Goal: Communication & Community: Share content

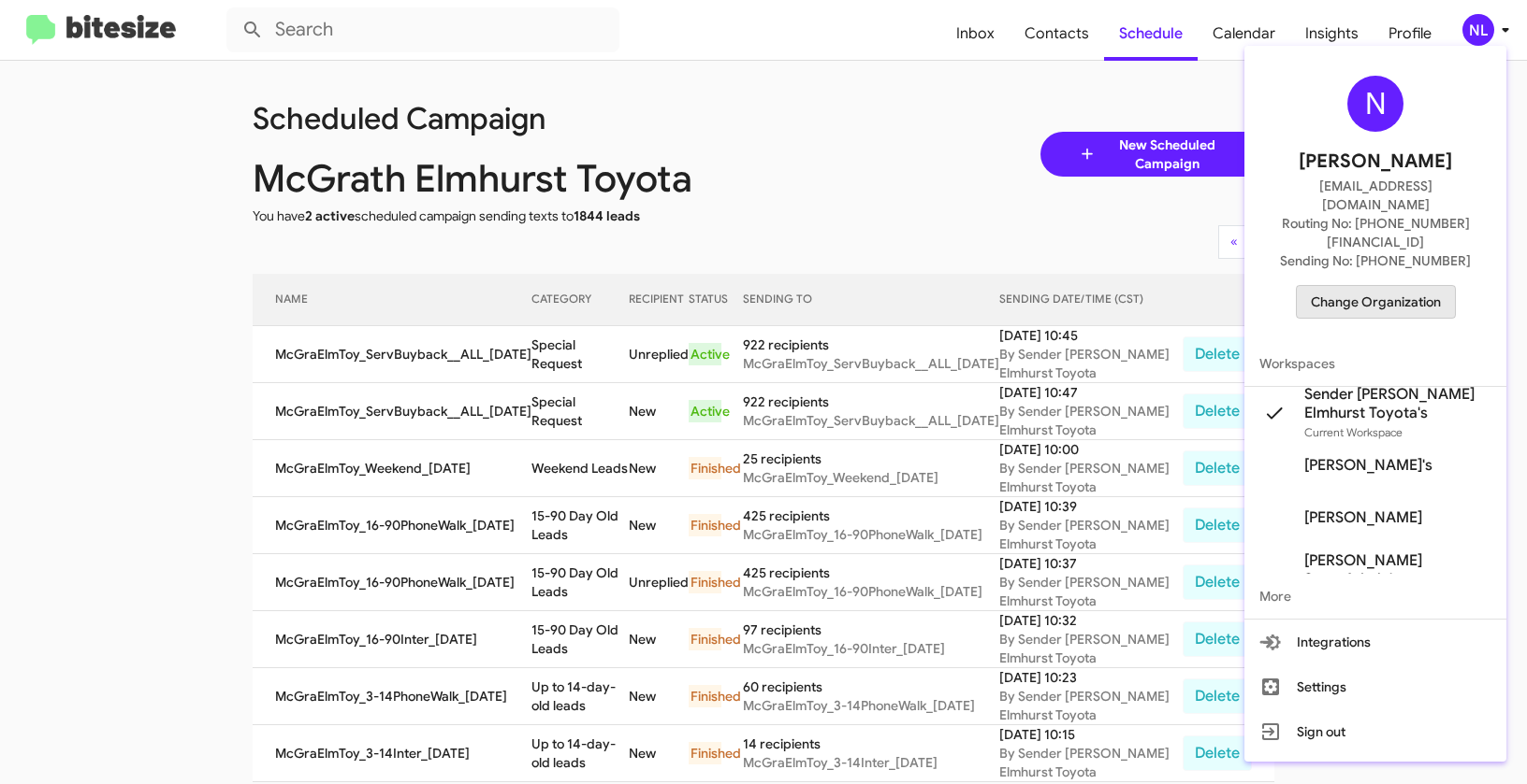
click at [1390, 286] on span "Change Organization" at bounding box center [1375, 302] width 130 height 32
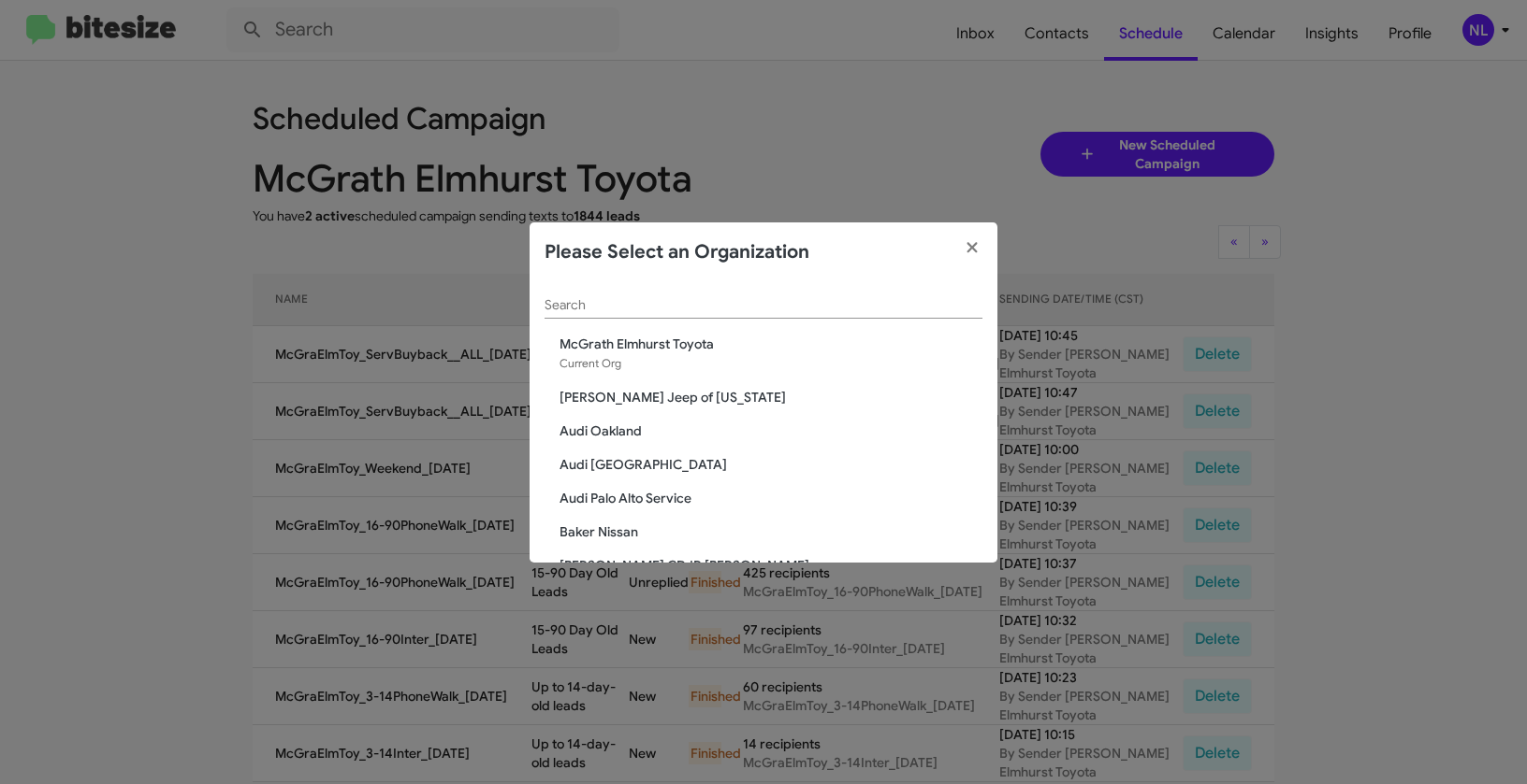
click at [647, 304] on input "Search" at bounding box center [764, 306] width 438 height 15
paste input "[PERSON_NAME]"
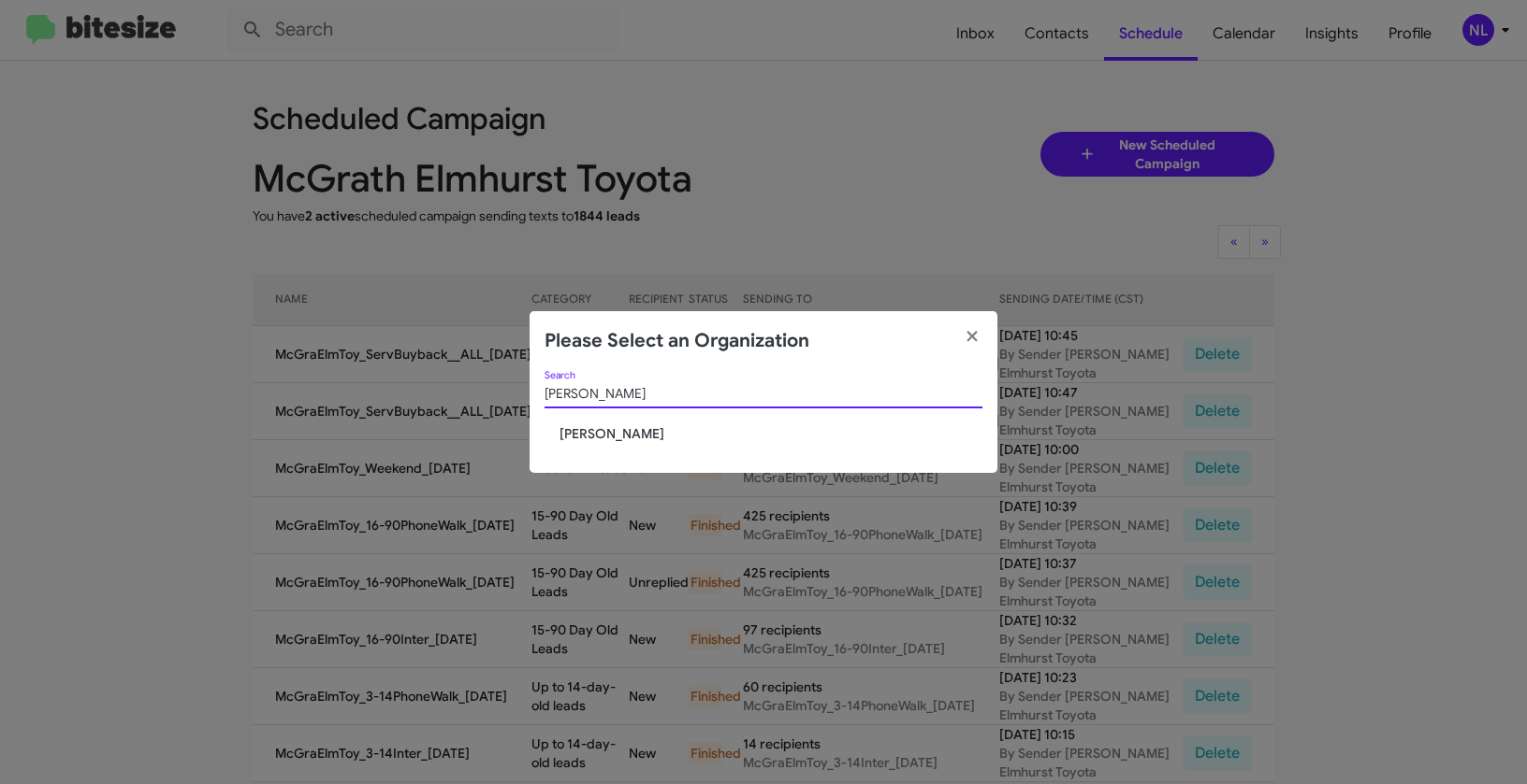
type input "[PERSON_NAME]"
click at [591, 437] on span "[PERSON_NAME]" at bounding box center [771, 434] width 423 height 19
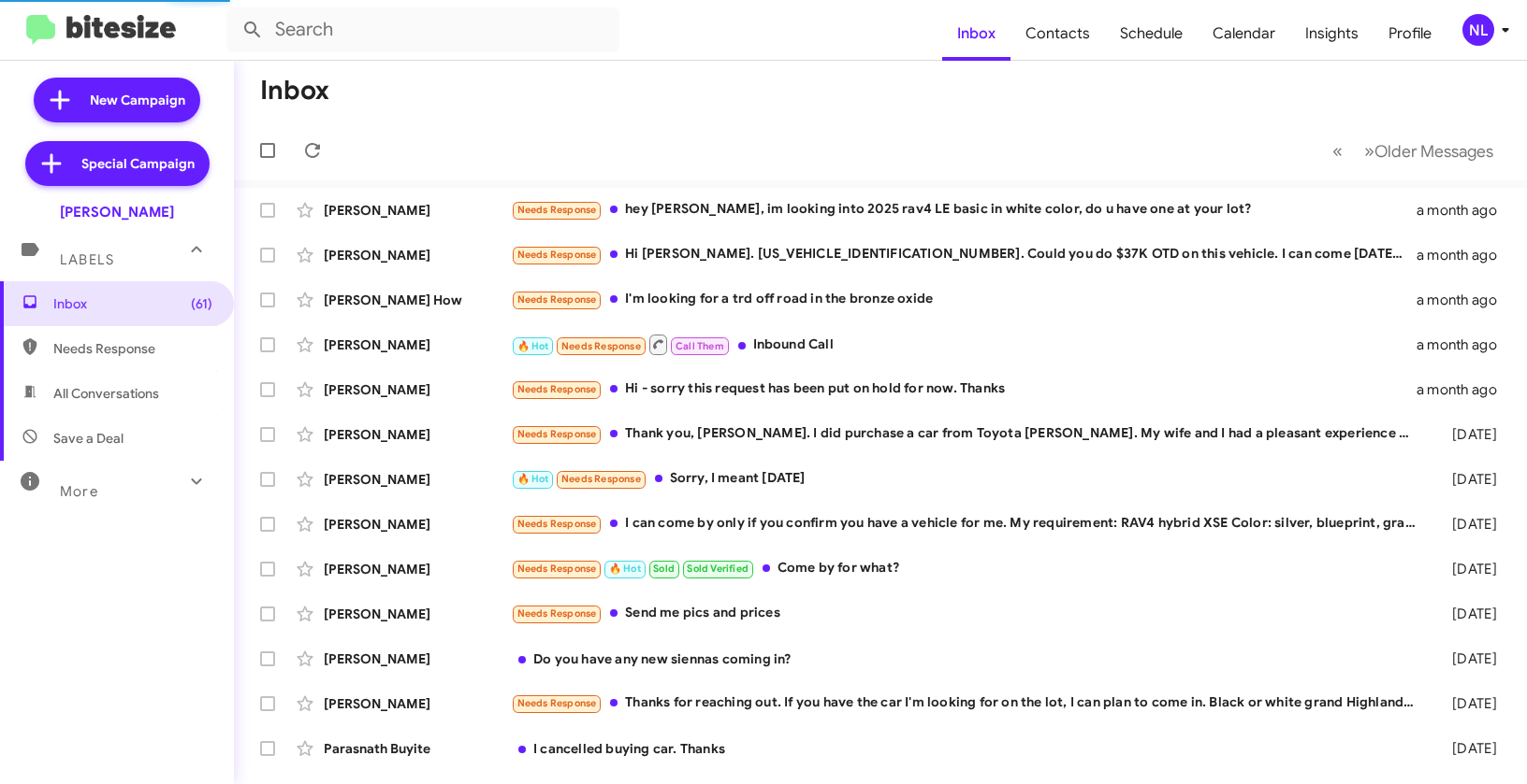
click at [1475, 34] on div "NL" at bounding box center [1478, 30] width 32 height 32
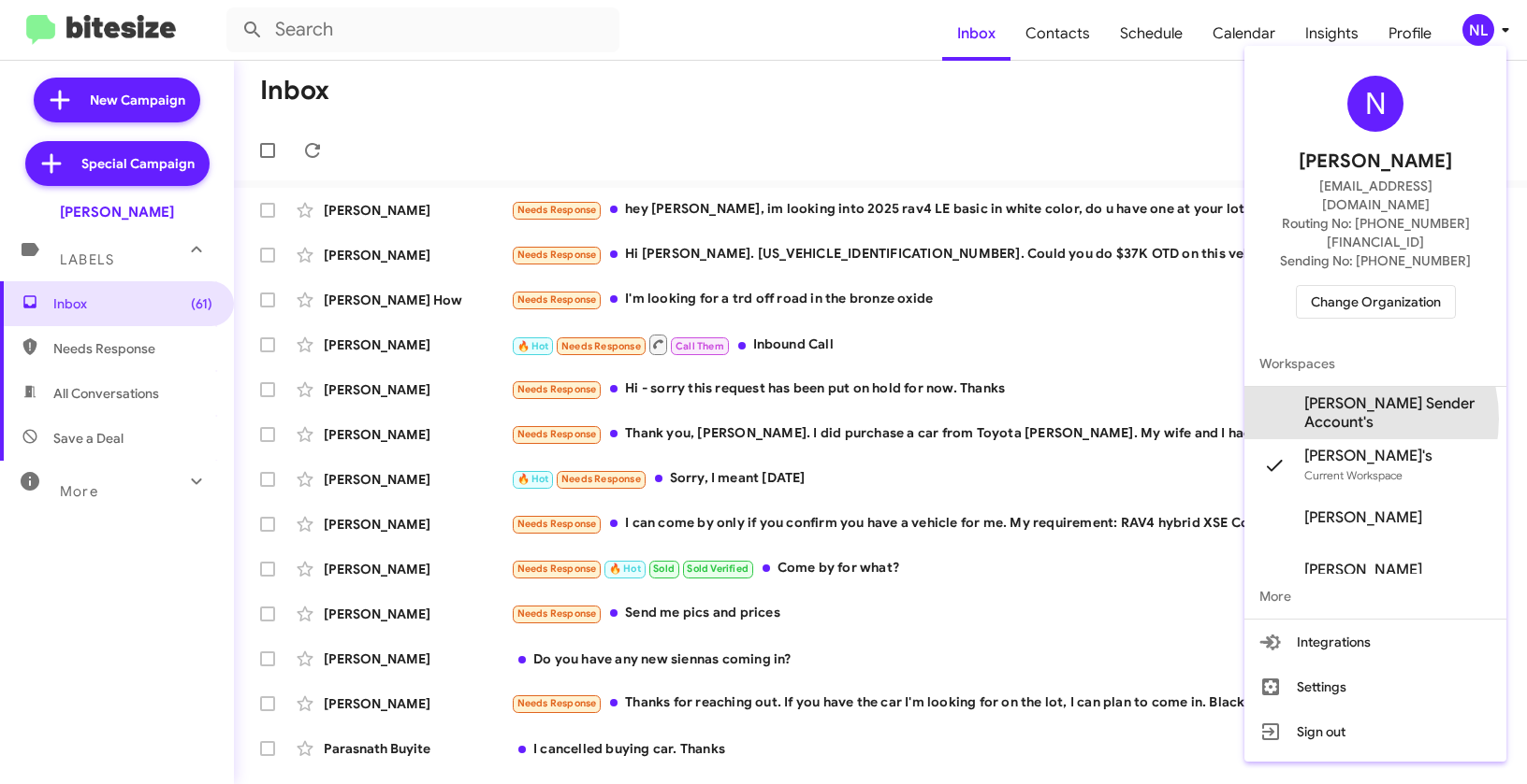
click at [1337, 394] on span "[PERSON_NAME] Sender Account's" at bounding box center [1397, 412] width 187 height 37
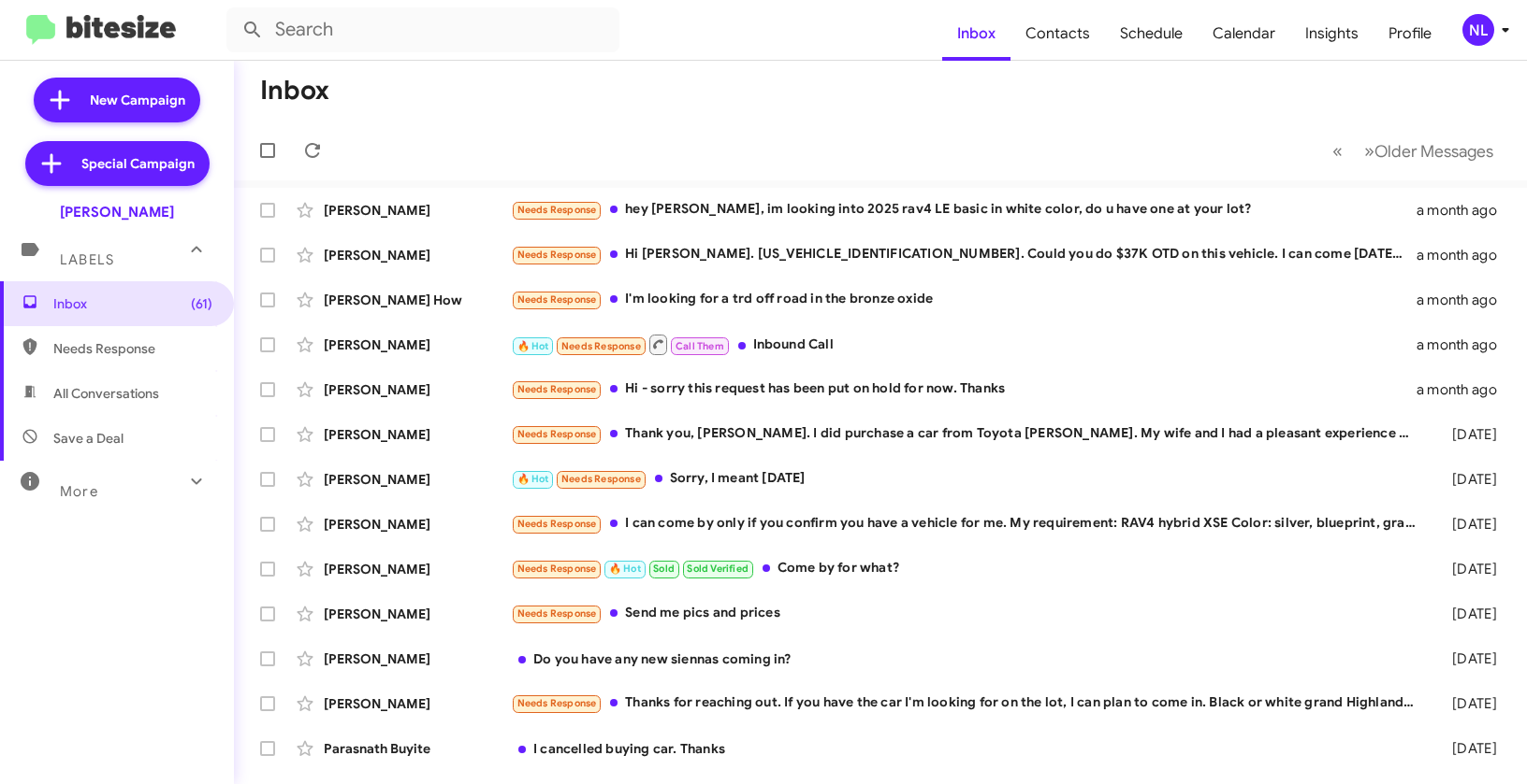
click at [1481, 42] on div "NL" at bounding box center [1478, 30] width 32 height 32
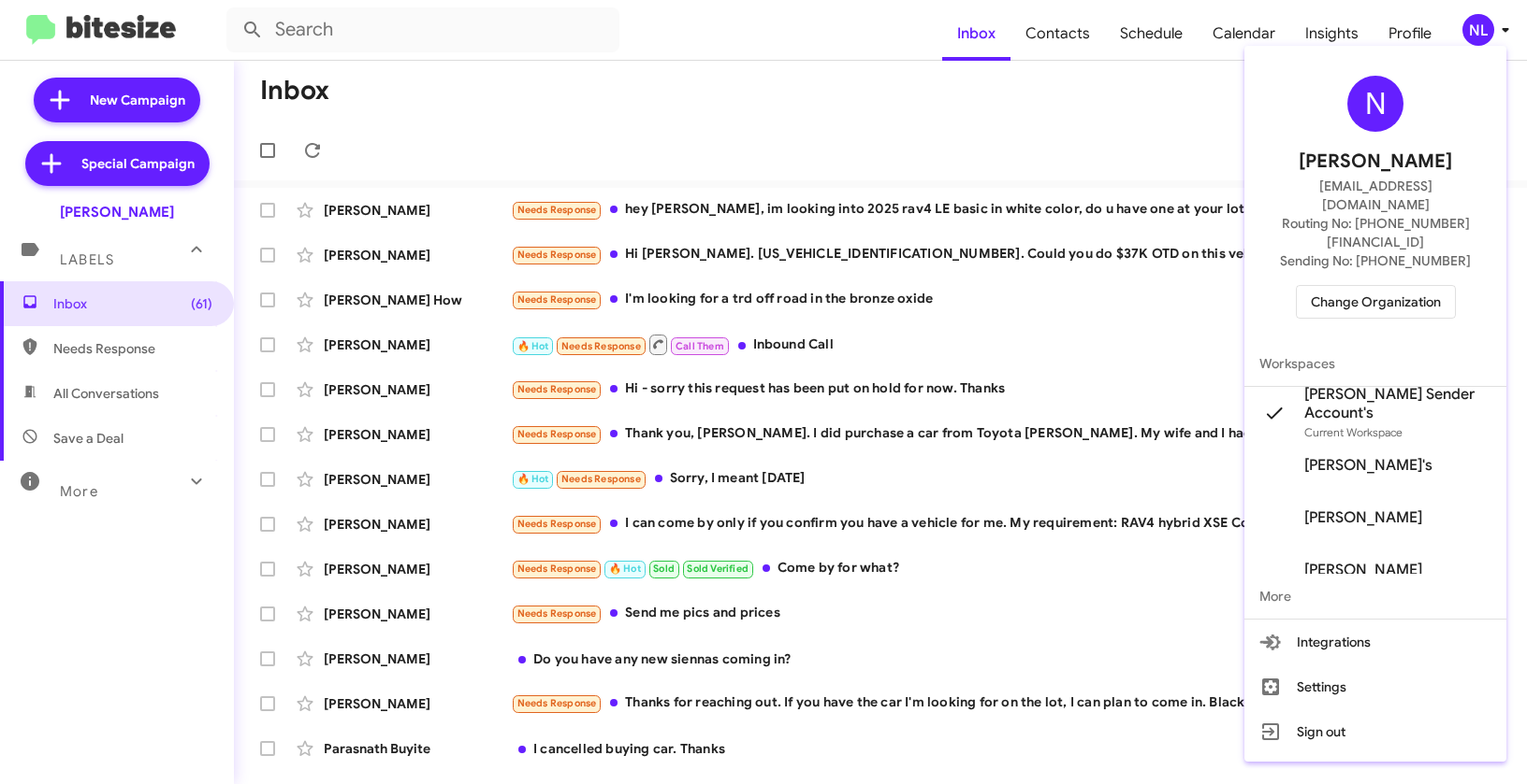
click at [959, 100] on div at bounding box center [764, 392] width 1527 height 784
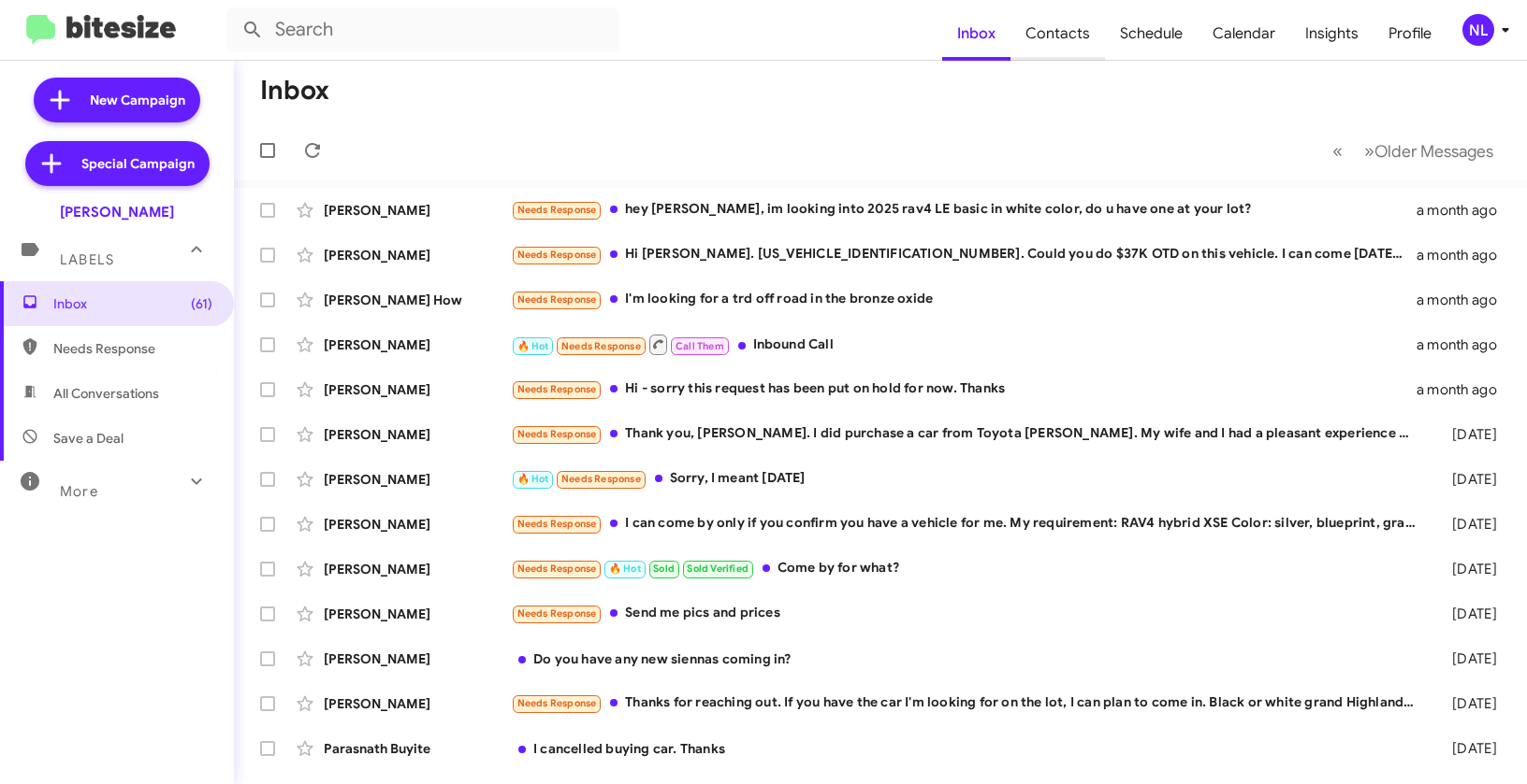
click at [1080, 27] on span "Contacts" at bounding box center [1058, 33] width 95 height 54
type input "in:groups"
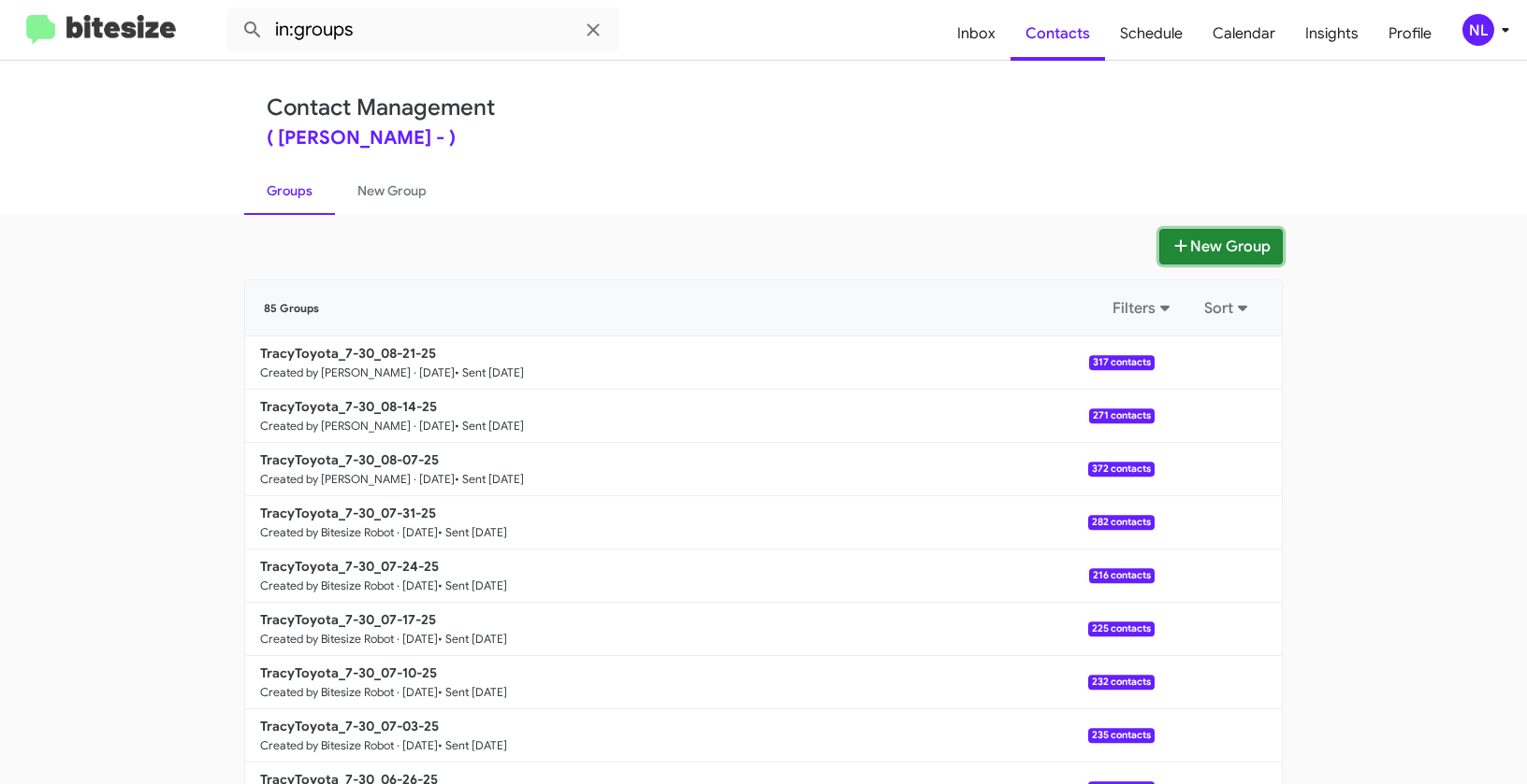
click at [1244, 254] on button "New Group" at bounding box center [1221, 246] width 123 height 35
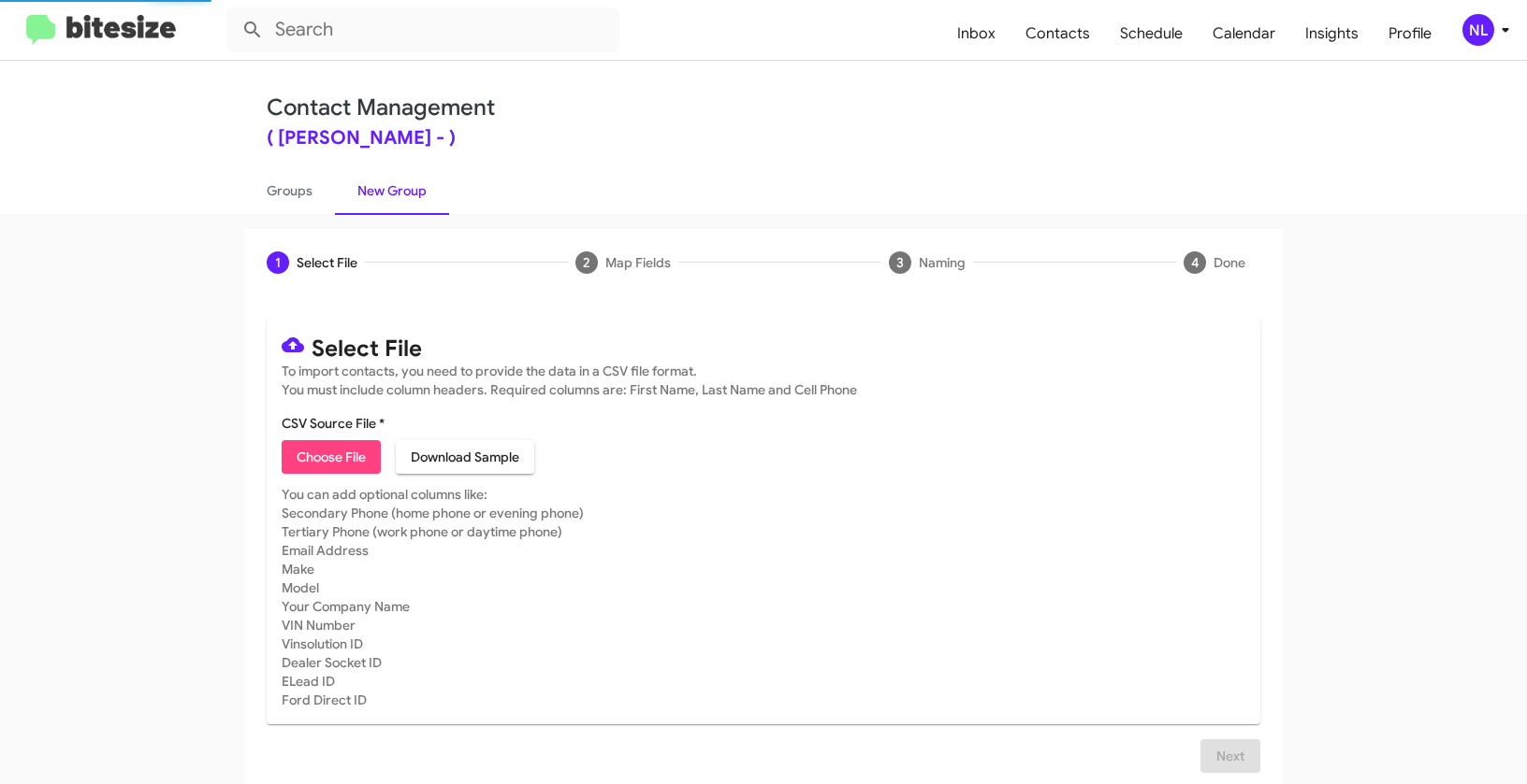
click at [318, 447] on span "Choose File" at bounding box center [331, 458] width 69 height 34
type input "TracyToyota_Buyback24-27_10-07-25"
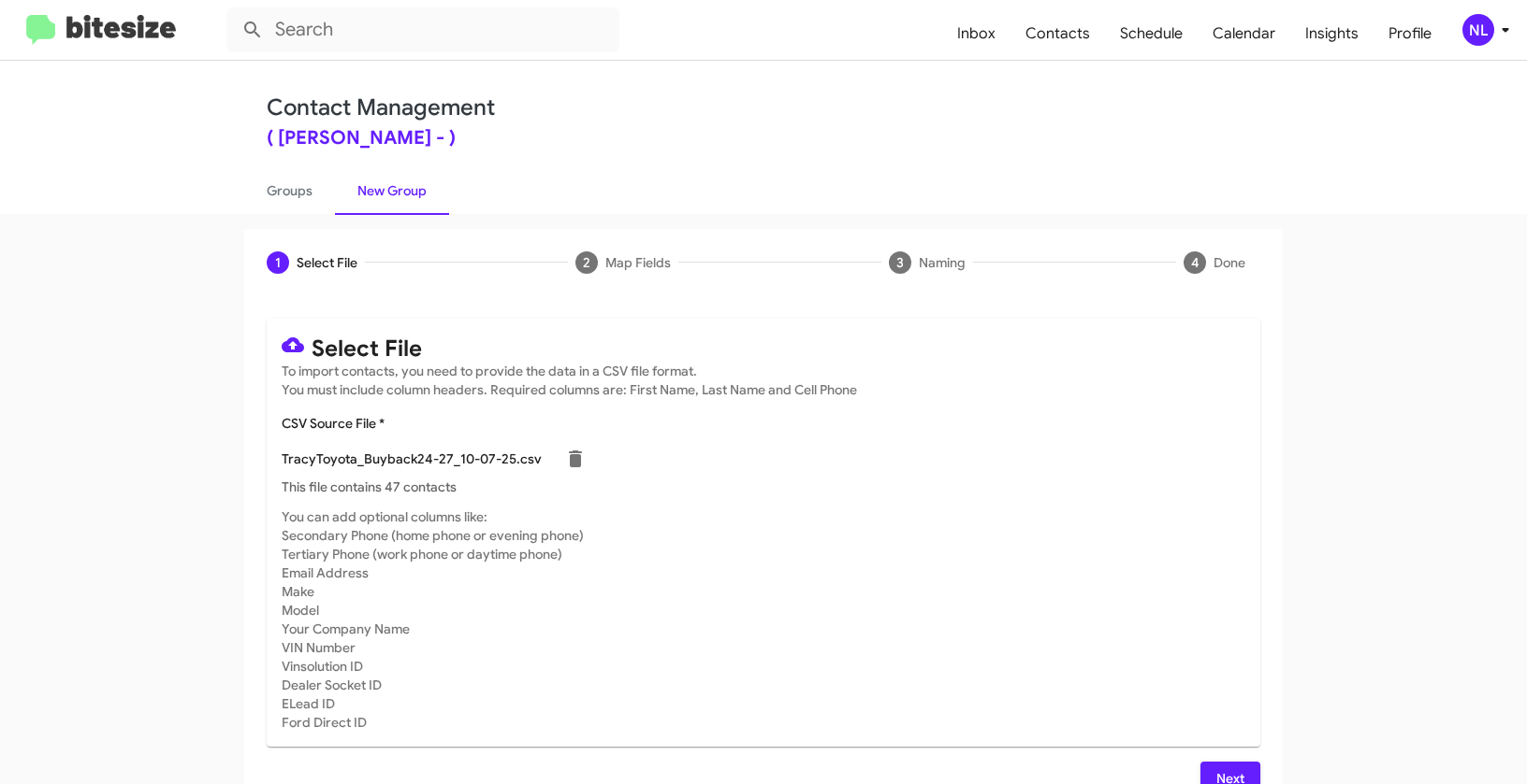
scroll to position [34, 0]
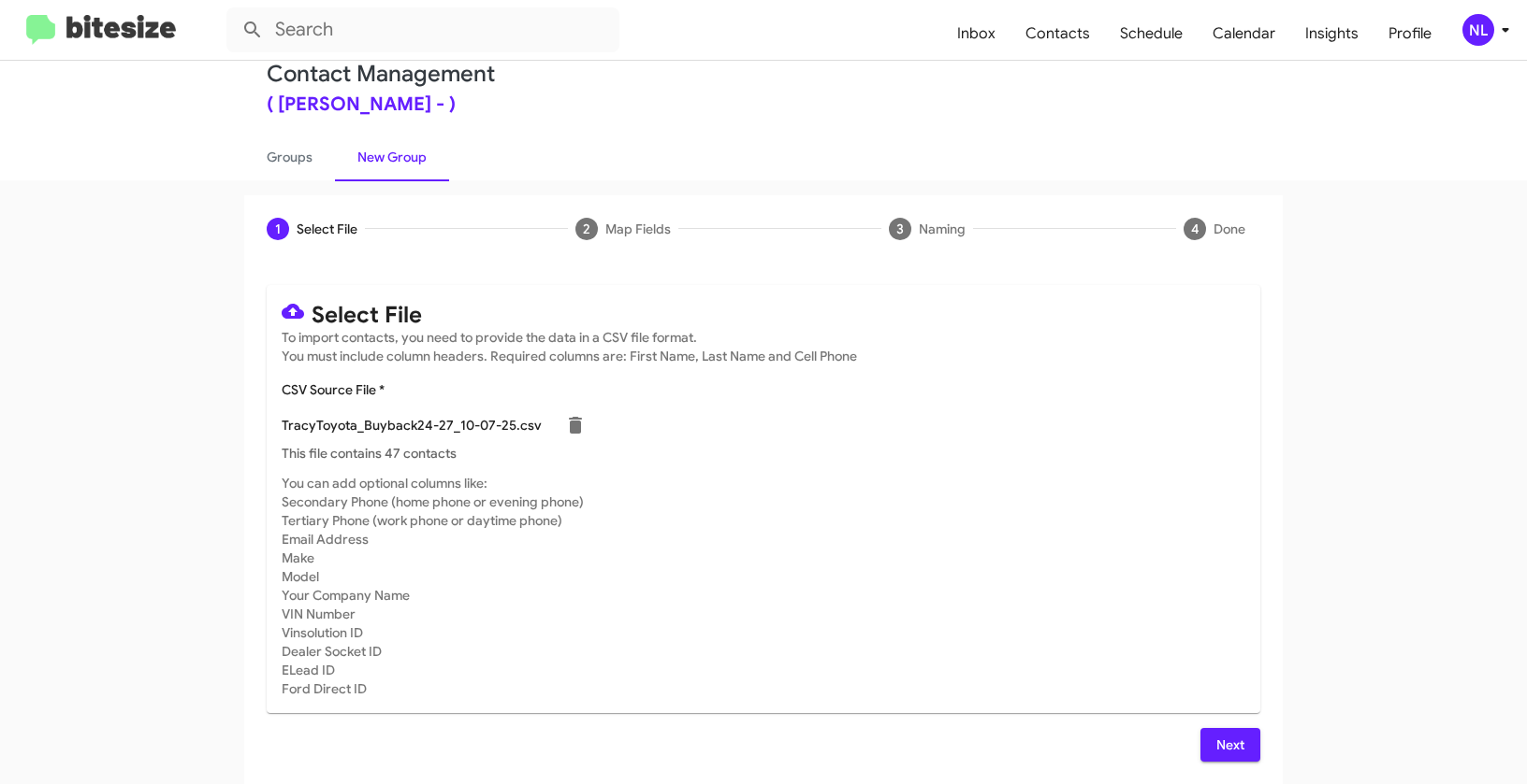
click at [1231, 742] on span "Next" at bounding box center [1230, 745] width 30 height 34
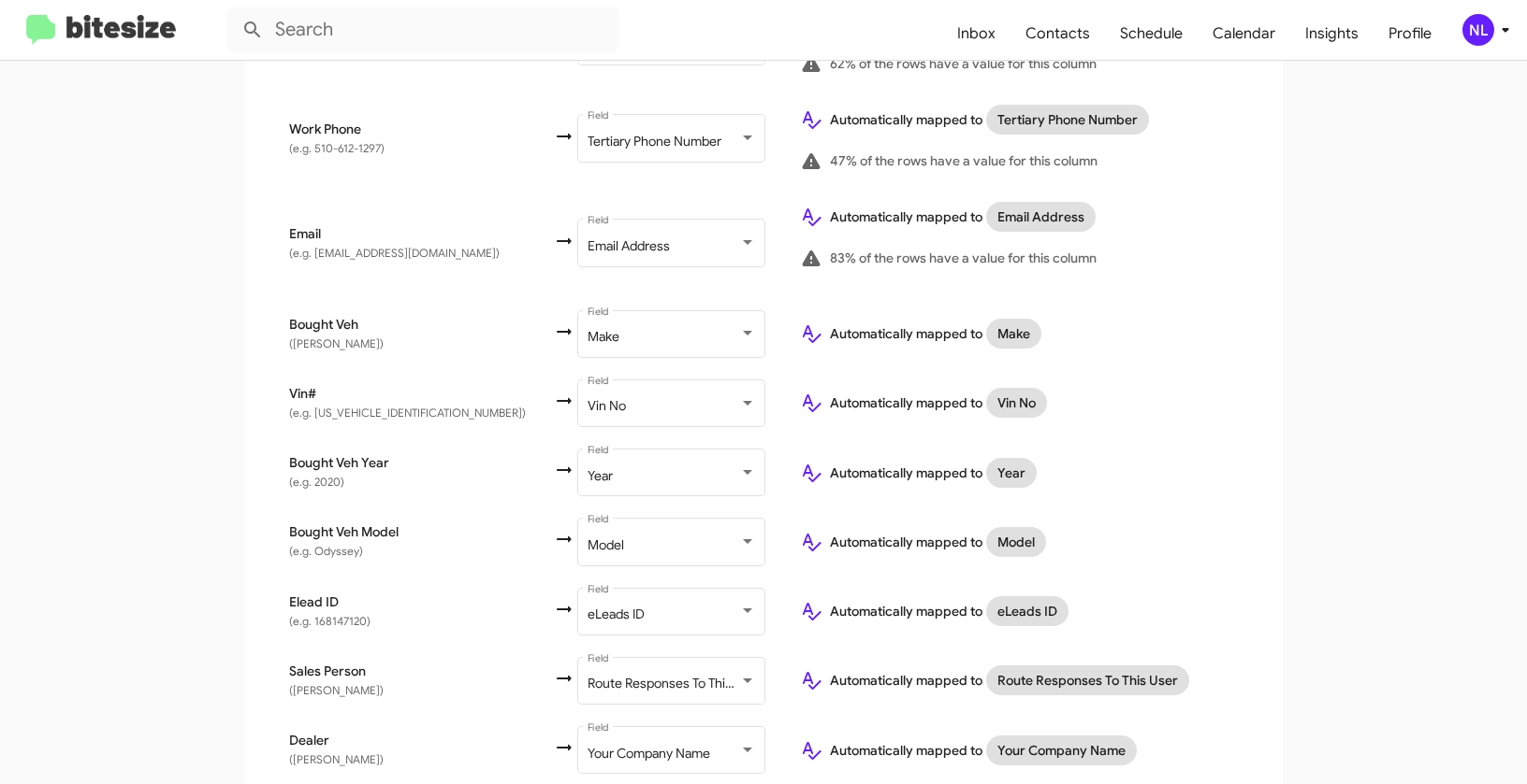
scroll to position [735, 0]
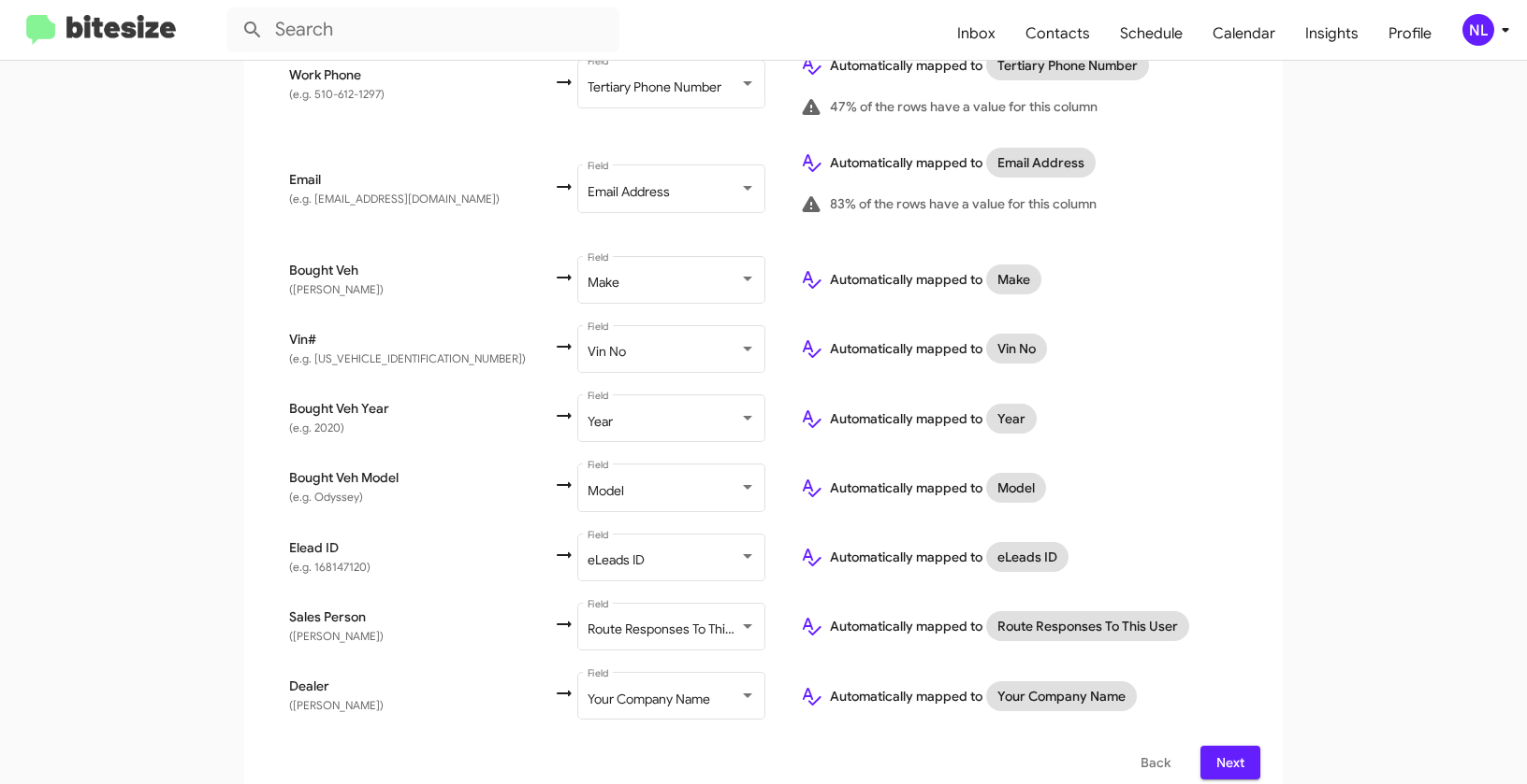
click at [1215, 752] on span "Next" at bounding box center [1230, 763] width 30 height 34
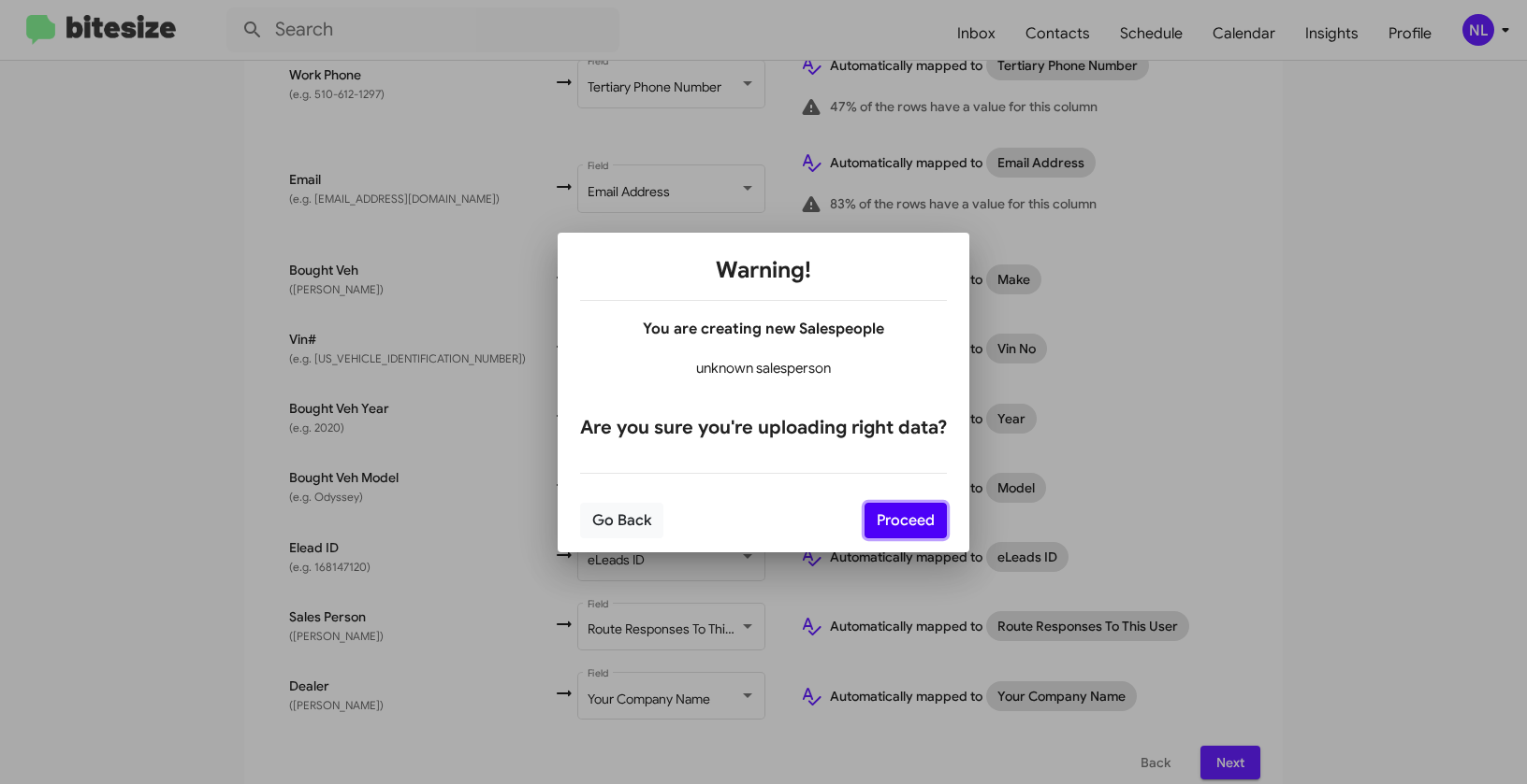
click at [883, 528] on button "Proceed" at bounding box center [905, 520] width 83 height 35
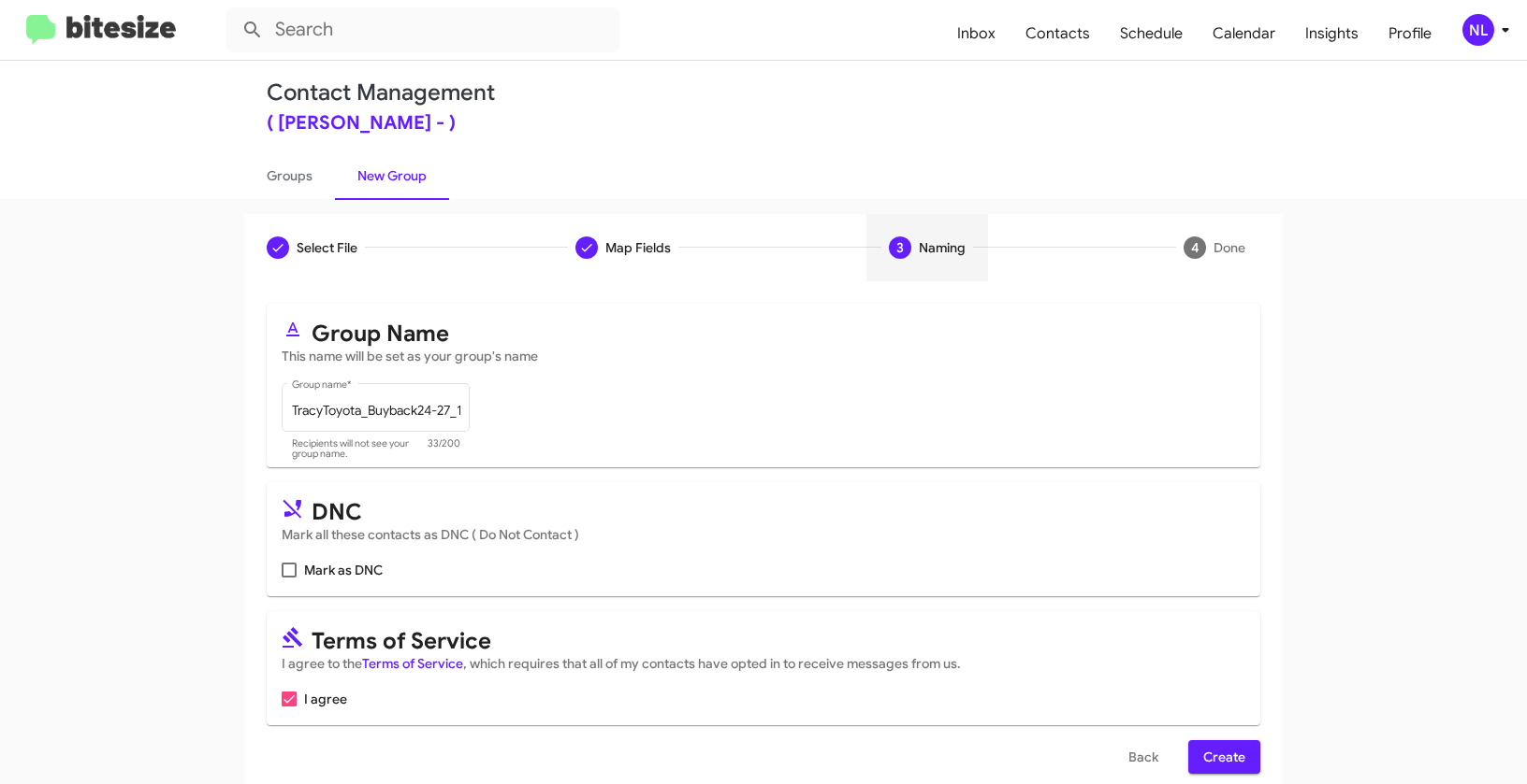
scroll to position [42, 0]
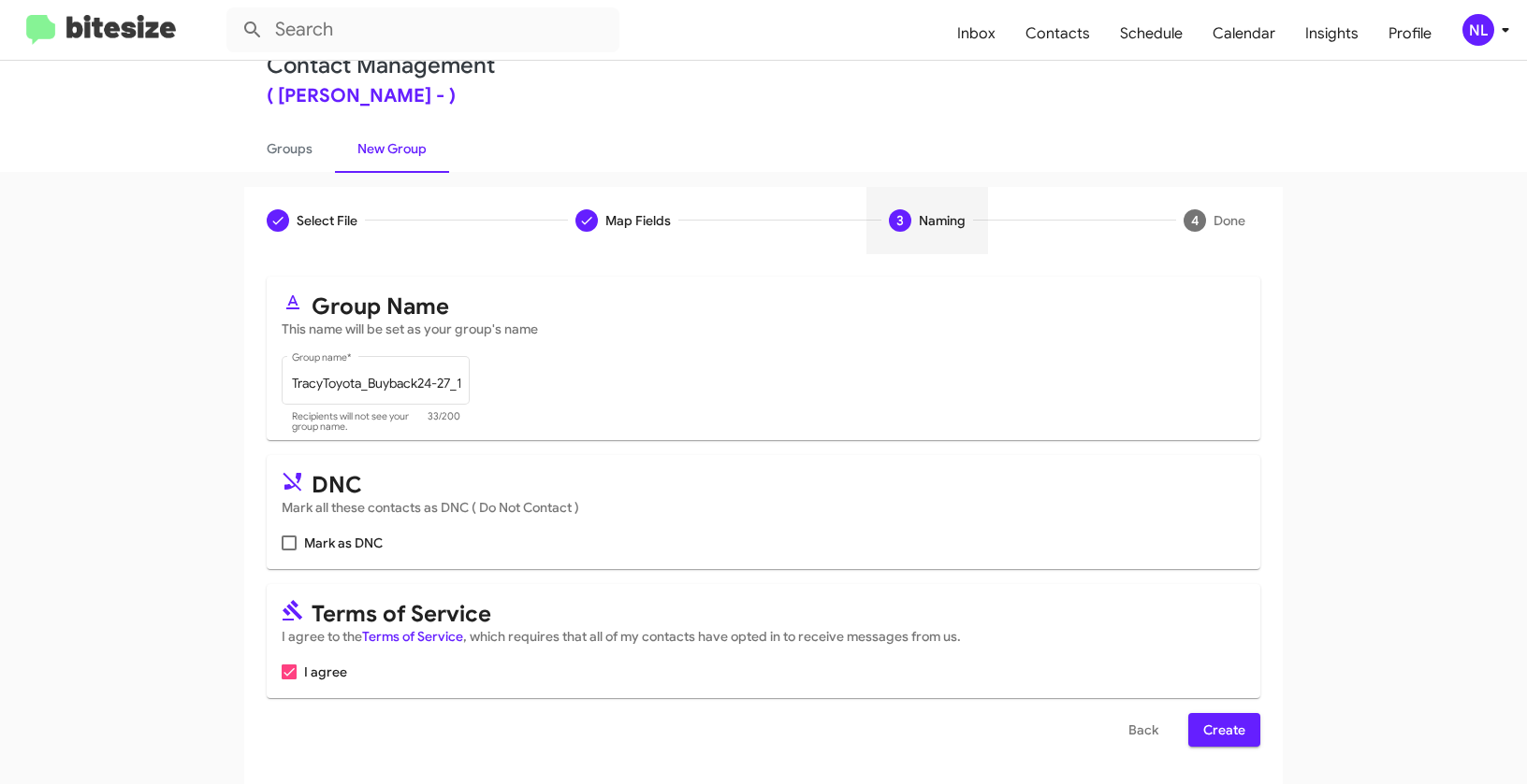
click at [1216, 739] on span "Create" at bounding box center [1223, 730] width 42 height 34
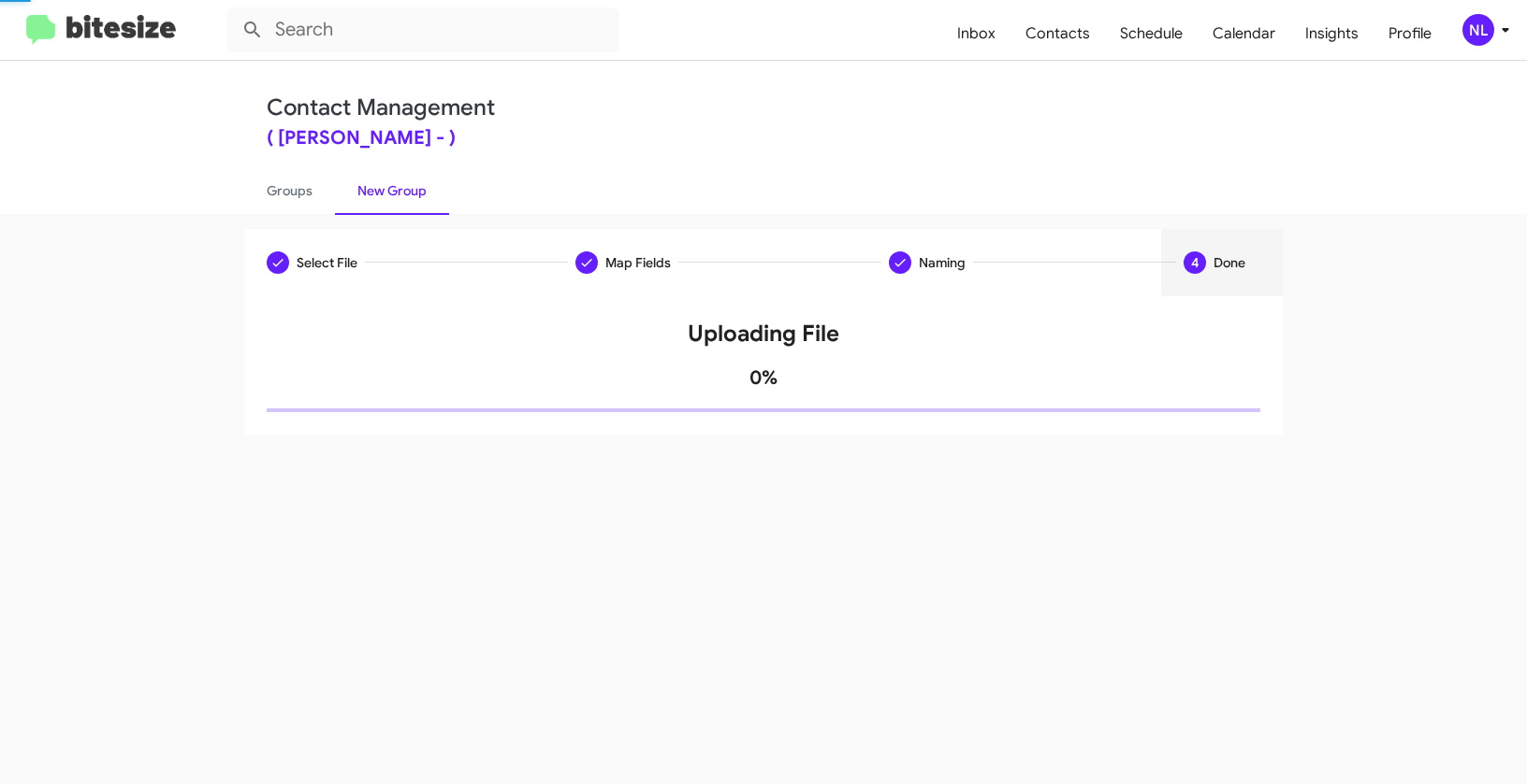
scroll to position [0, 0]
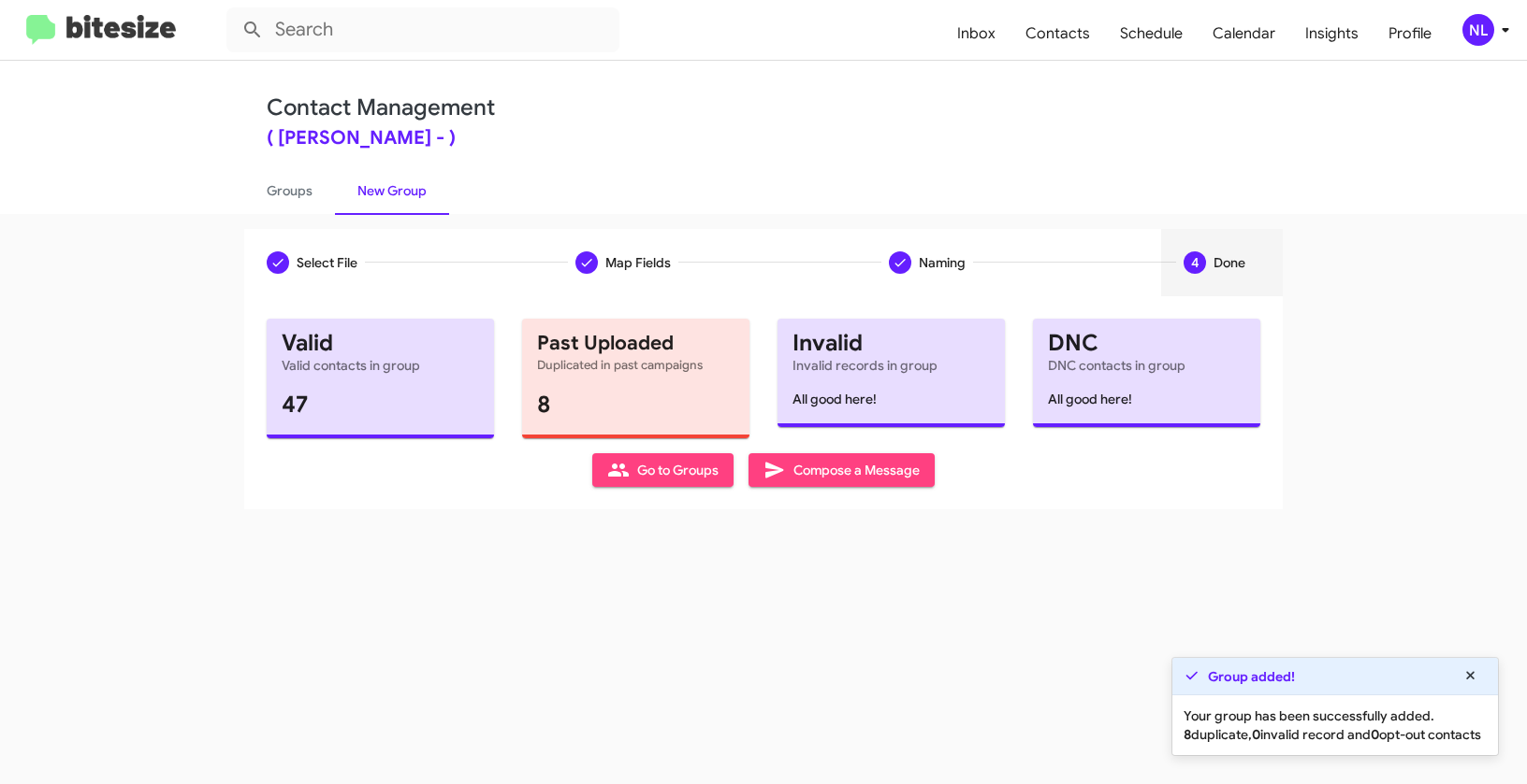
click at [634, 478] on span "Go to Groups" at bounding box center [662, 470] width 111 height 34
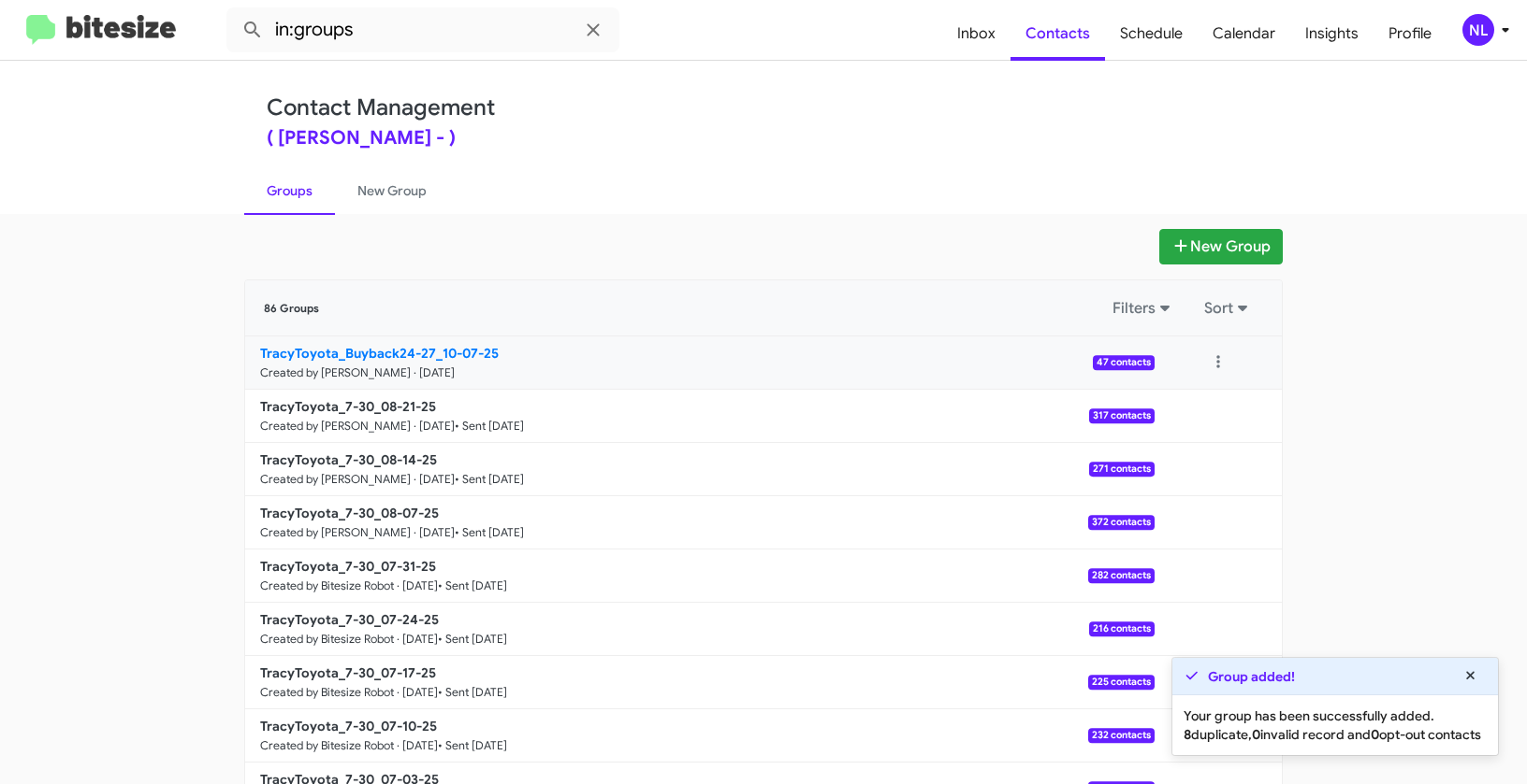
drag, startPoint x: 181, startPoint y: 344, endPoint x: 426, endPoint y: 346, distance: 245.0
click at [426, 346] on app-groups "New Group 86 Groups Filters Sort TracyToyota_Buyback24-27_10-07-25 Created by […" at bounding box center [764, 574] width 1527 height 690
copy div "Filters Sort TracyToyota_Buyback24-27"
click at [396, 36] on input "in:groups" at bounding box center [423, 29] width 393 height 45
paste input "TracyToyota_Buyback24-27"
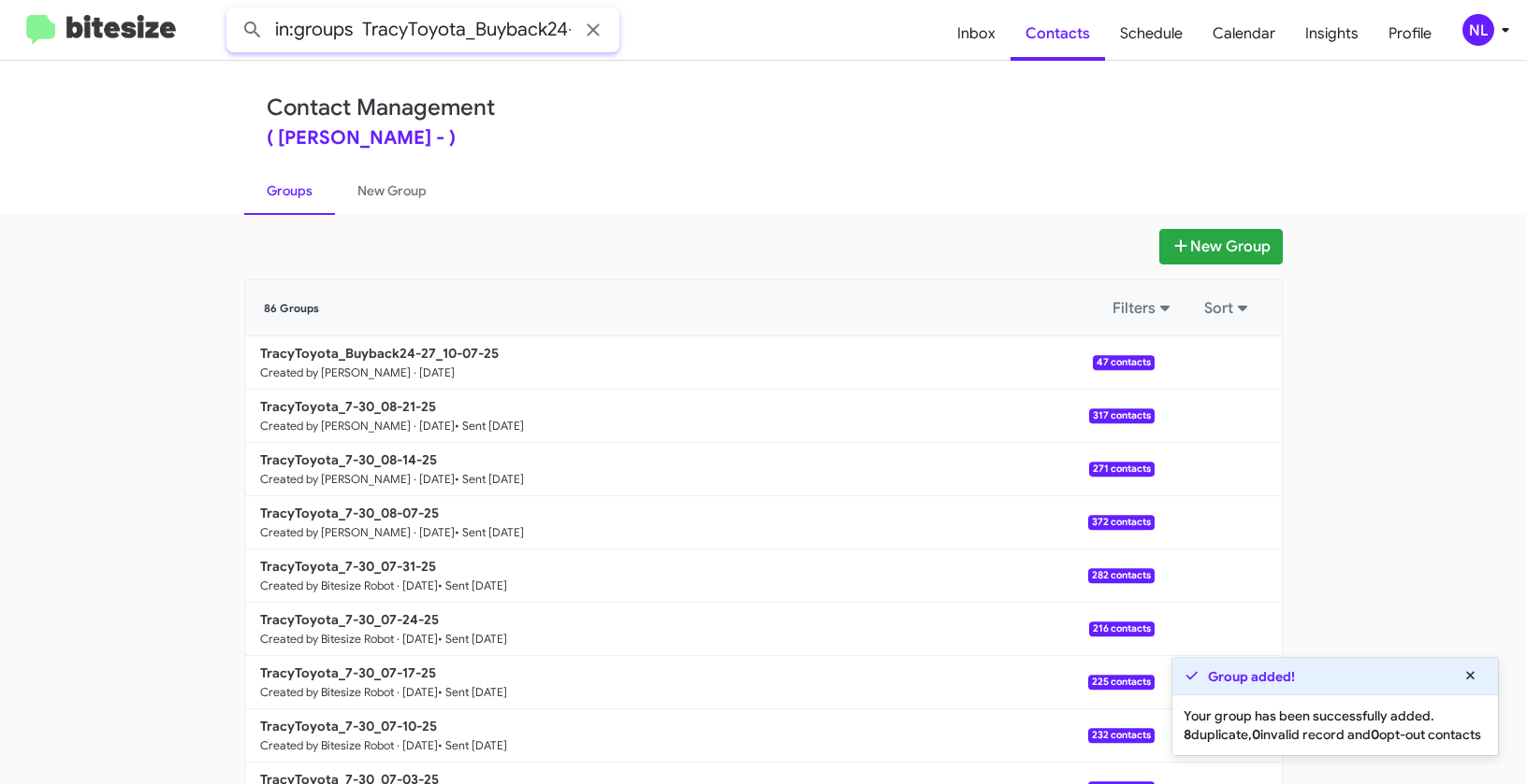
scroll to position [0, 22]
type input "in:groups TracyToyota_Buyback24-27"
click at [234, 11] on button at bounding box center [252, 29] width 37 height 37
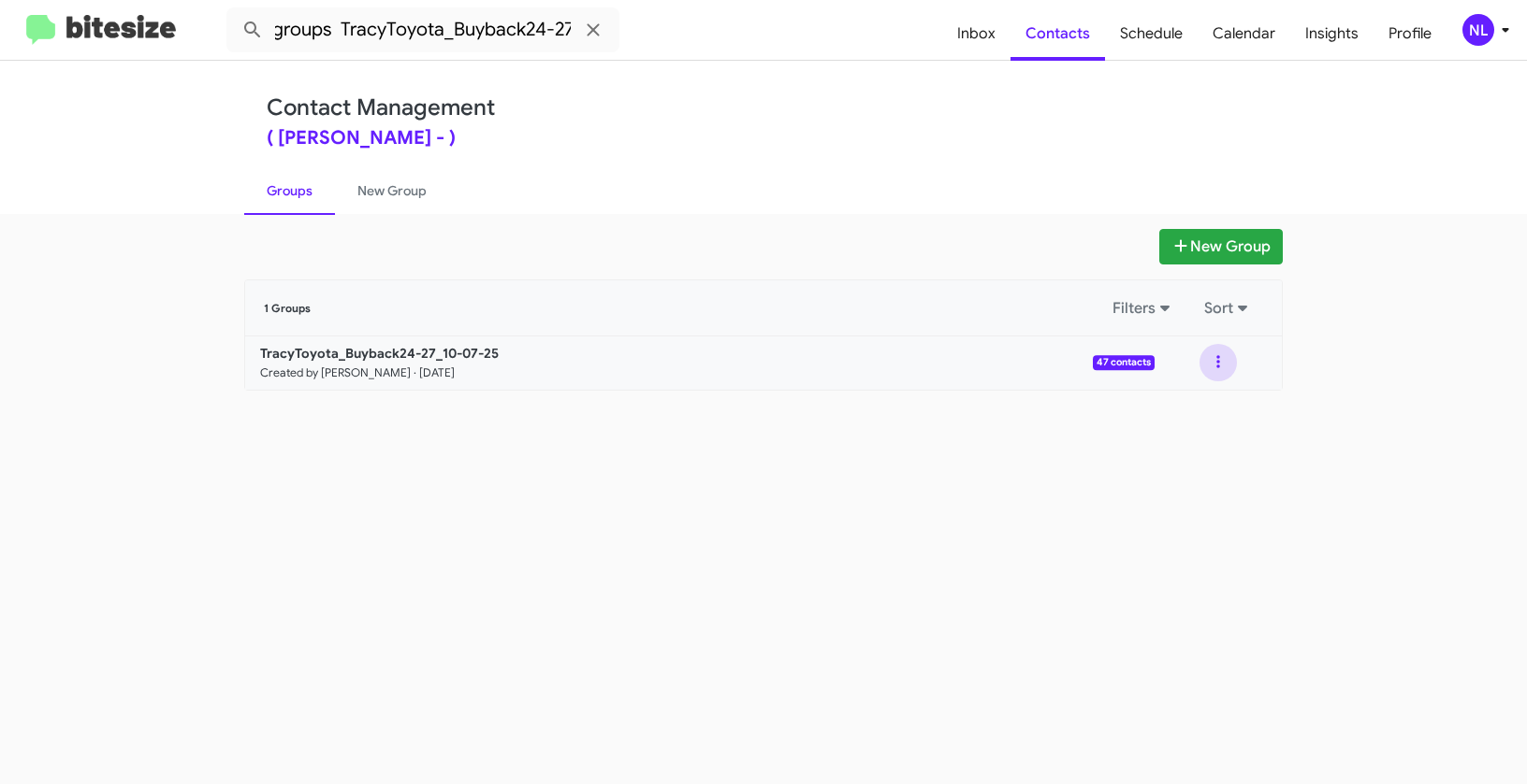
click at [1213, 360] on button at bounding box center [1217, 362] width 37 height 37
click at [1205, 407] on button "View contacts" at bounding box center [1162, 412] width 150 height 45
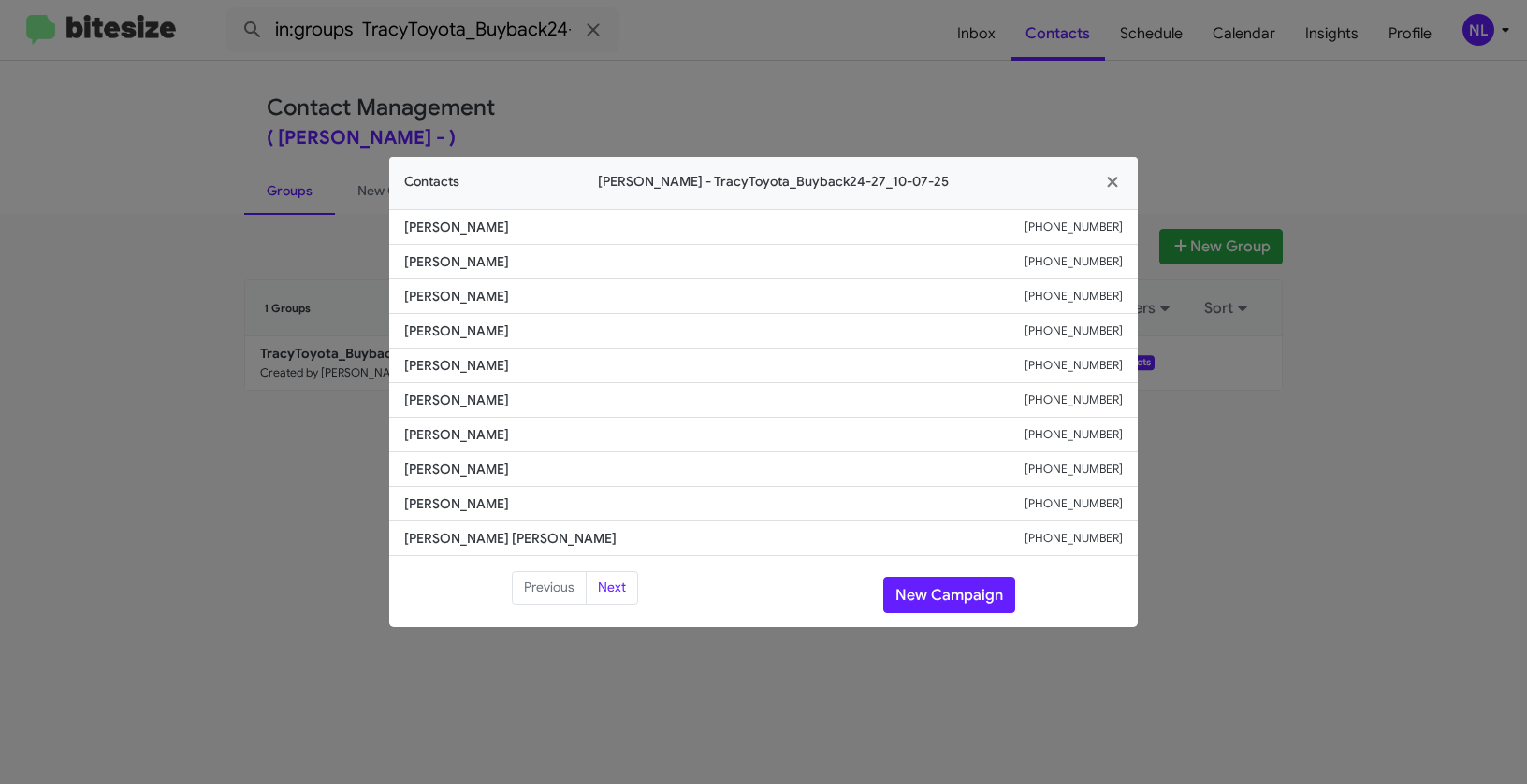
drag, startPoint x: 1016, startPoint y: 333, endPoint x: 1125, endPoint y: 333, distance: 109.0
click at [1125, 333] on li "[PERSON_NAME] [PHONE_NUMBER]" at bounding box center [763, 331] width 748 height 34
copy div "[PHONE_NUMBER]"
click at [1022, 401] on span "[PERSON_NAME]" at bounding box center [714, 400] width 620 height 19
drag, startPoint x: 1050, startPoint y: 299, endPoint x: 1135, endPoint y: 298, distance: 85.0
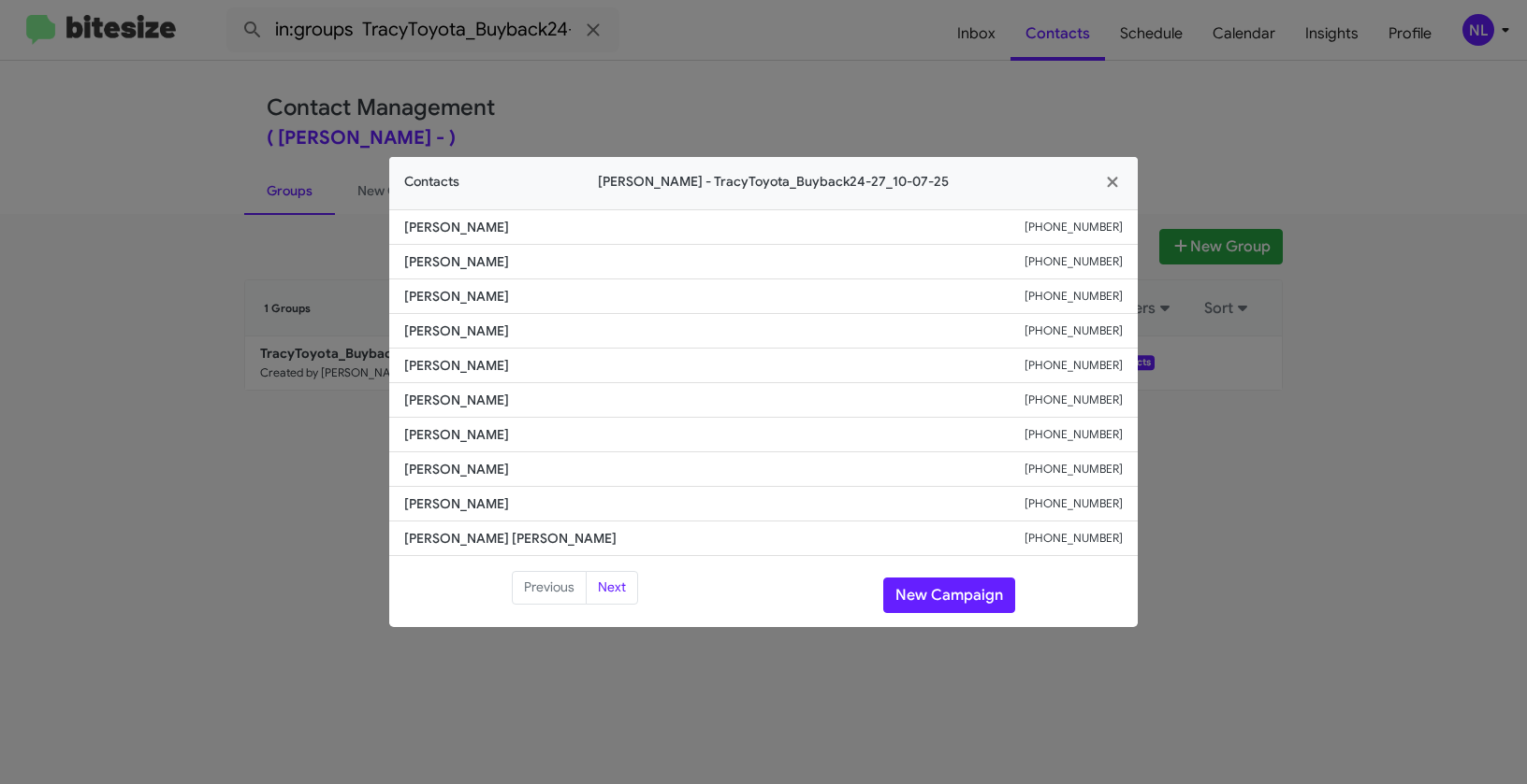
click at [1135, 298] on li "[PERSON_NAME] [PHONE_NUMBER]" at bounding box center [763, 297] width 748 height 34
copy div "[PHONE_NUMBER]"
click at [1055, 358] on small "[PHONE_NUMBER]" at bounding box center [1074, 366] width 99 height 19
drag, startPoint x: 1045, startPoint y: 373, endPoint x: 1135, endPoint y: 373, distance: 90.0
click at [1135, 373] on li "[PERSON_NAME] [PHONE_NUMBER]" at bounding box center [763, 366] width 748 height 34
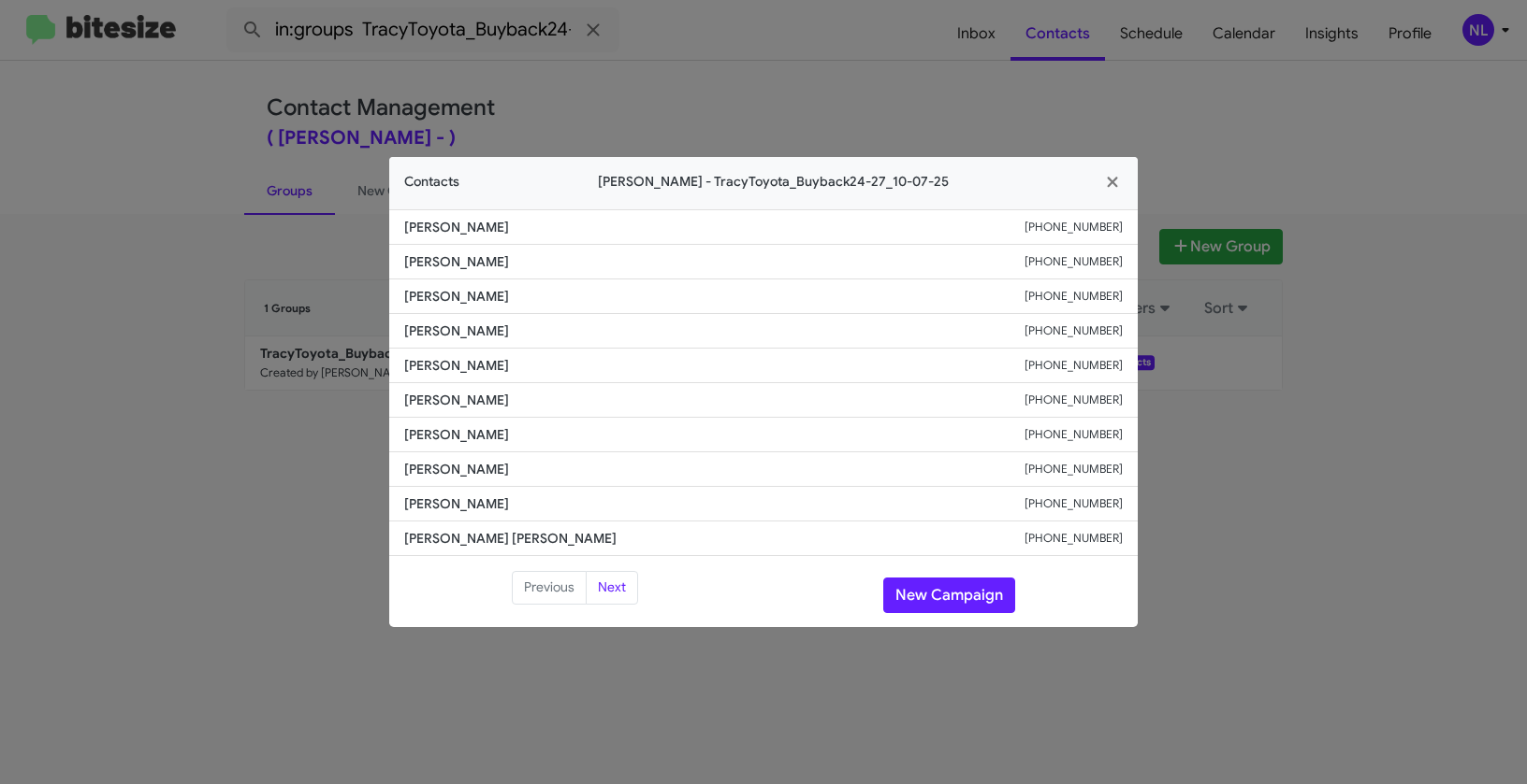
copy div "[PHONE_NUMBER]"
click at [1024, 228] on span "[PERSON_NAME]" at bounding box center [714, 228] width 620 height 19
drag, startPoint x: 1114, startPoint y: 230, endPoint x: 1135, endPoint y: 230, distance: 21.0
click at [1135, 230] on li "[PERSON_NAME] [PHONE_NUMBER]" at bounding box center [763, 227] width 748 height 35
copy div "[PHONE_NUMBER]"
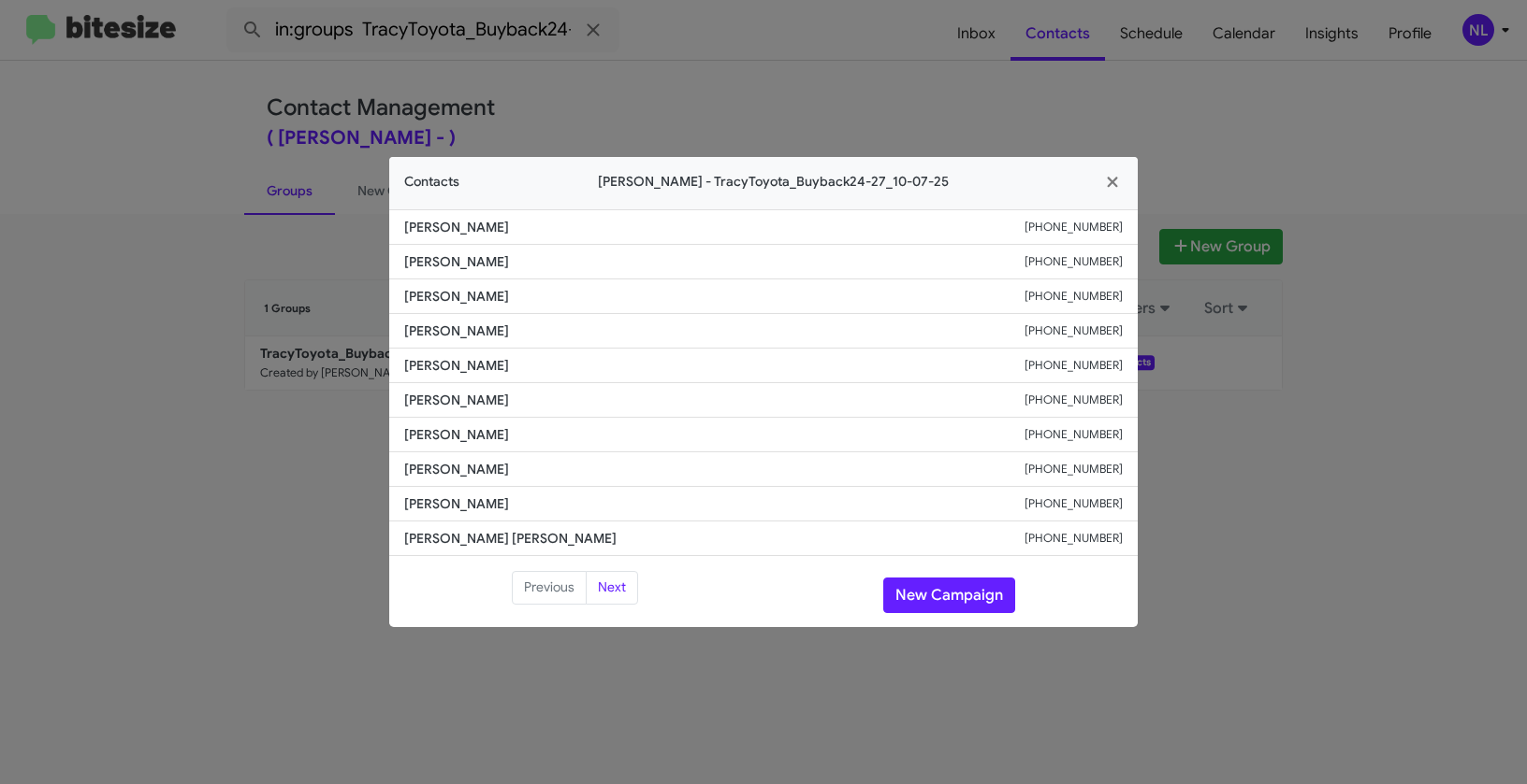
click at [674, 396] on span "[PERSON_NAME]" at bounding box center [714, 400] width 620 height 19
click at [966, 597] on button "New Campaign" at bounding box center [948, 594] width 132 height 35
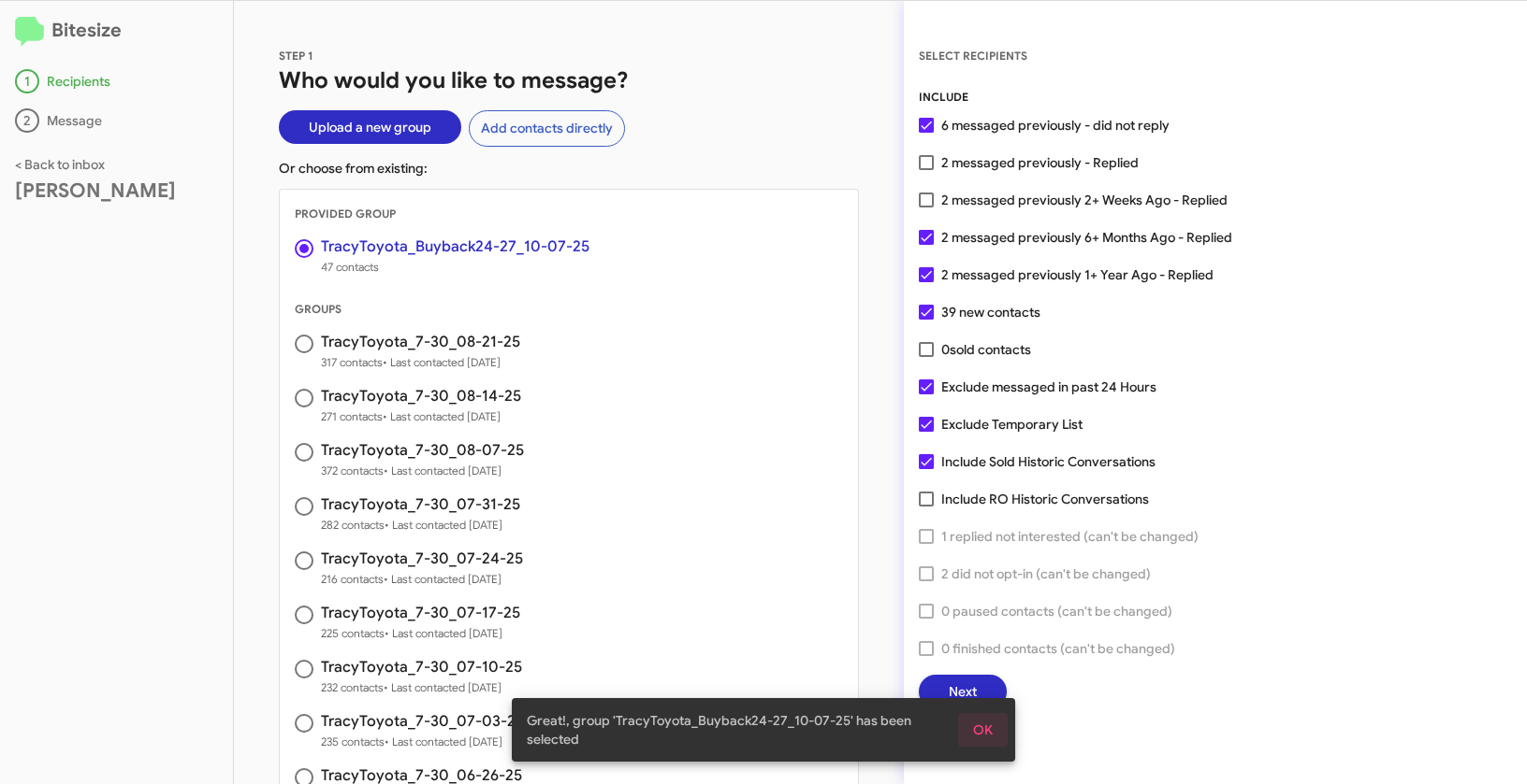
click at [987, 732] on span "OK" at bounding box center [983, 730] width 20 height 34
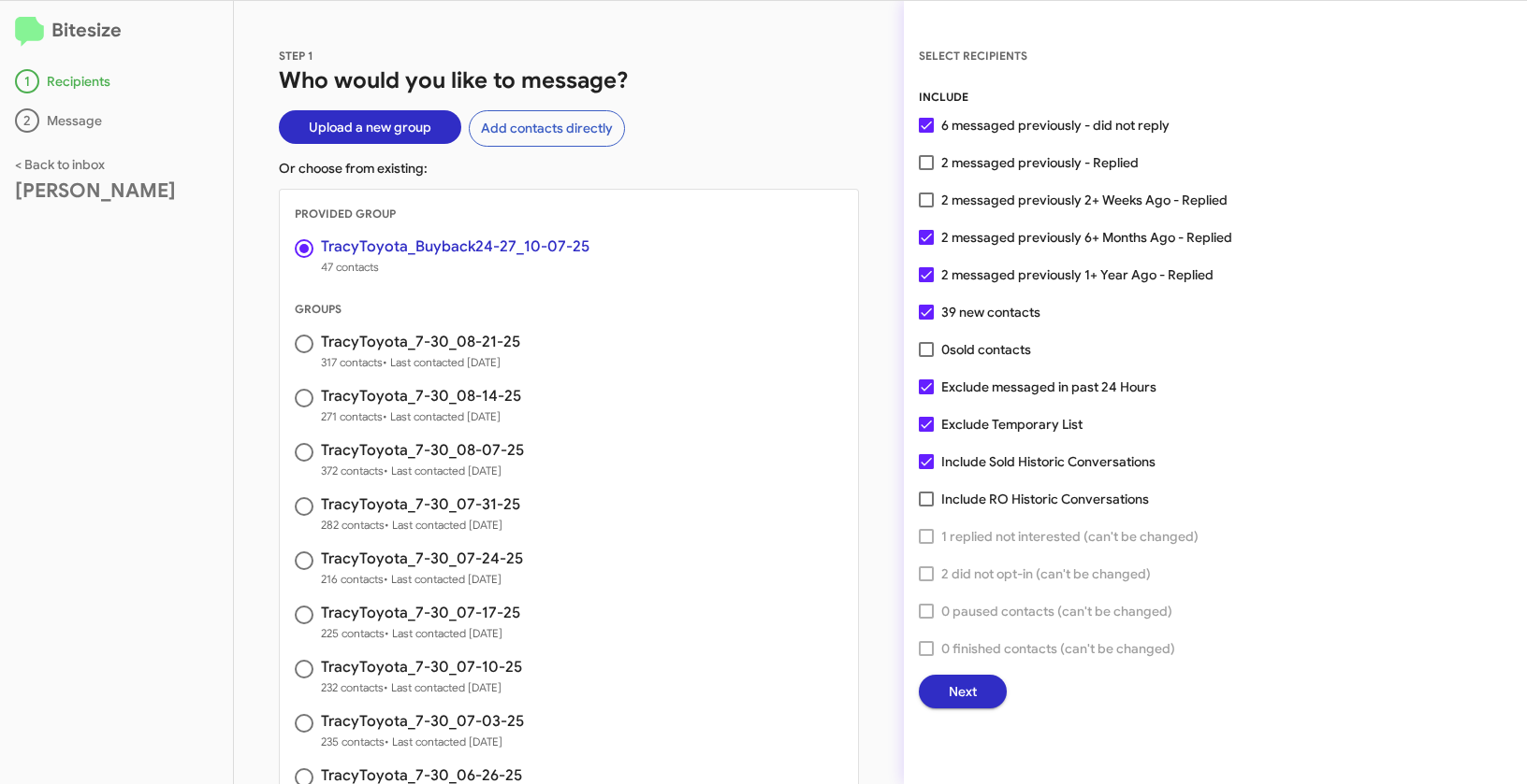
click at [985, 689] on button "Next" at bounding box center [962, 692] width 88 height 34
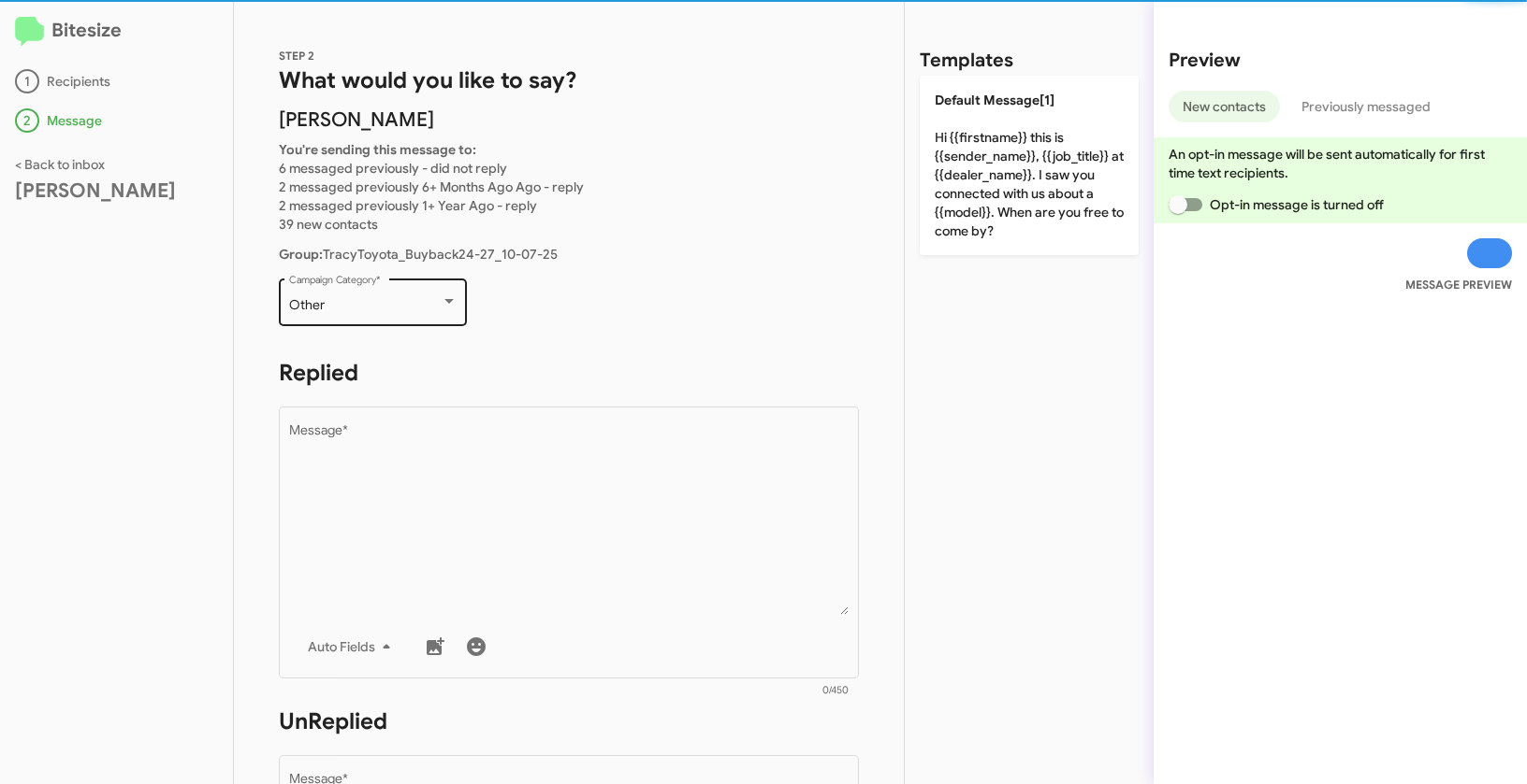
click at [383, 315] on div "Other Campaign Category *" at bounding box center [374, 301] width 169 height 51
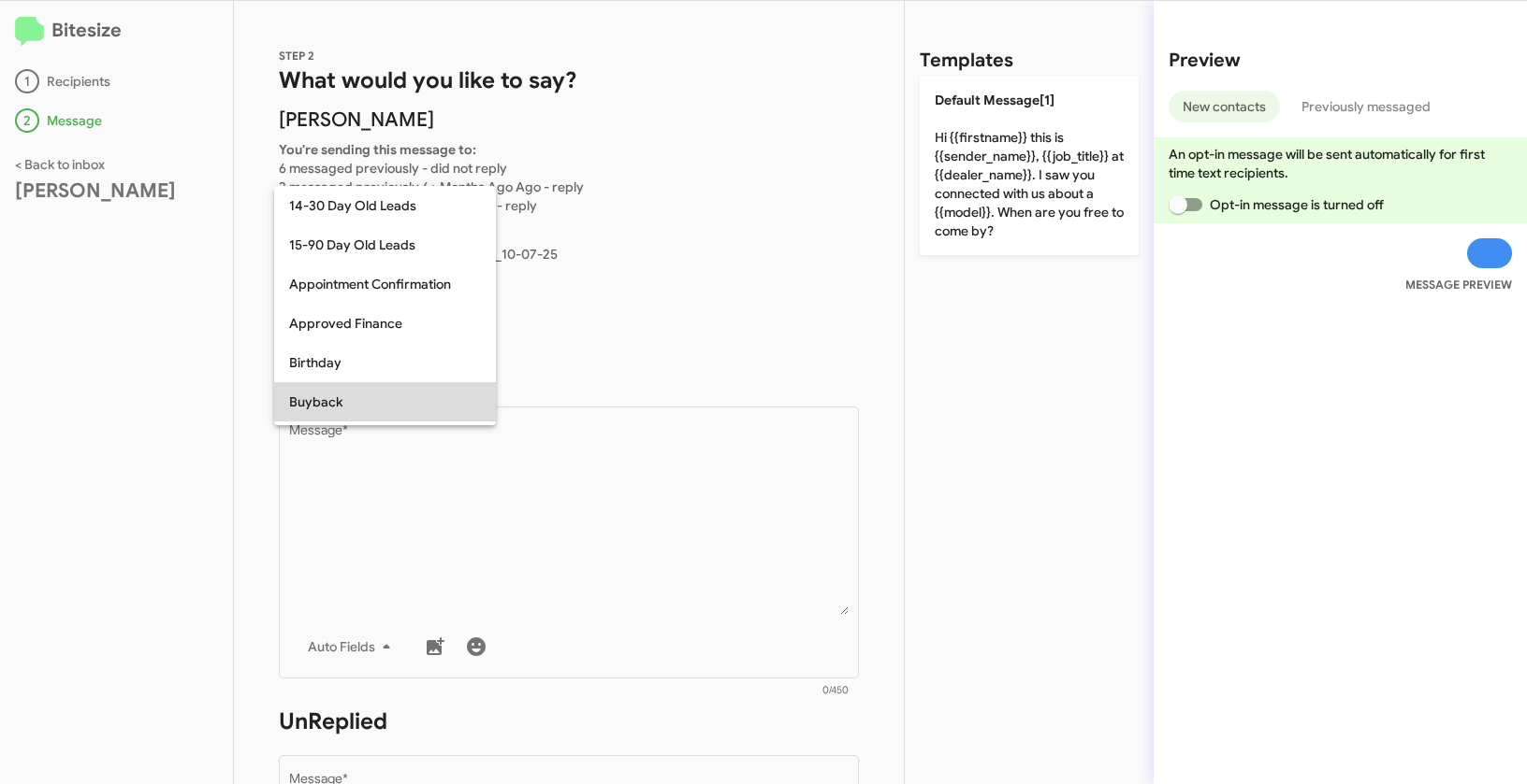
click at [335, 408] on span "Buyback" at bounding box center [385, 401] width 192 height 39
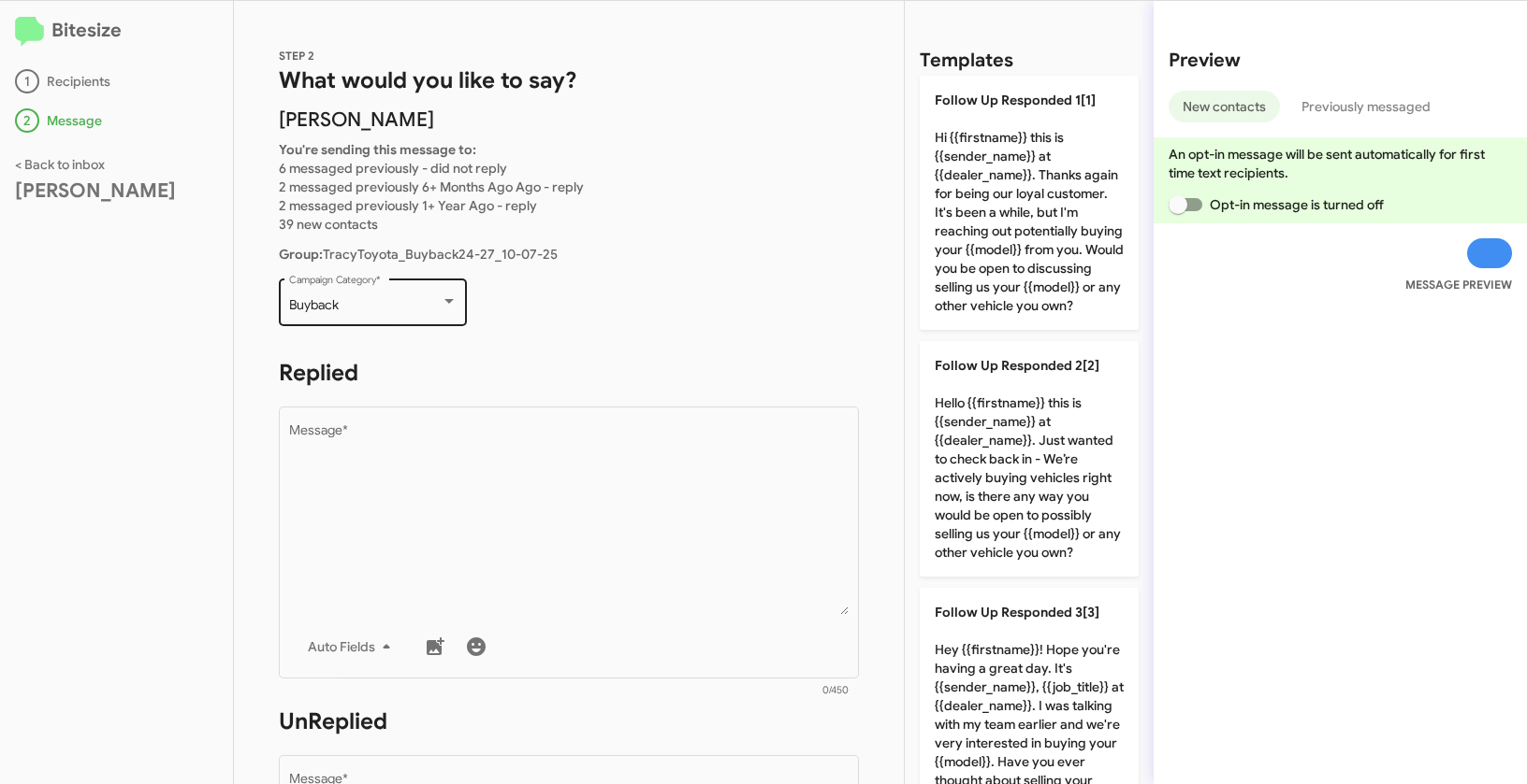
drag, startPoint x: 285, startPoint y: 308, endPoint x: 369, endPoint y: 304, distance: 84.1
click at [369, 304] on div "Buyback Campaign Category *" at bounding box center [373, 301] width 188 height 51
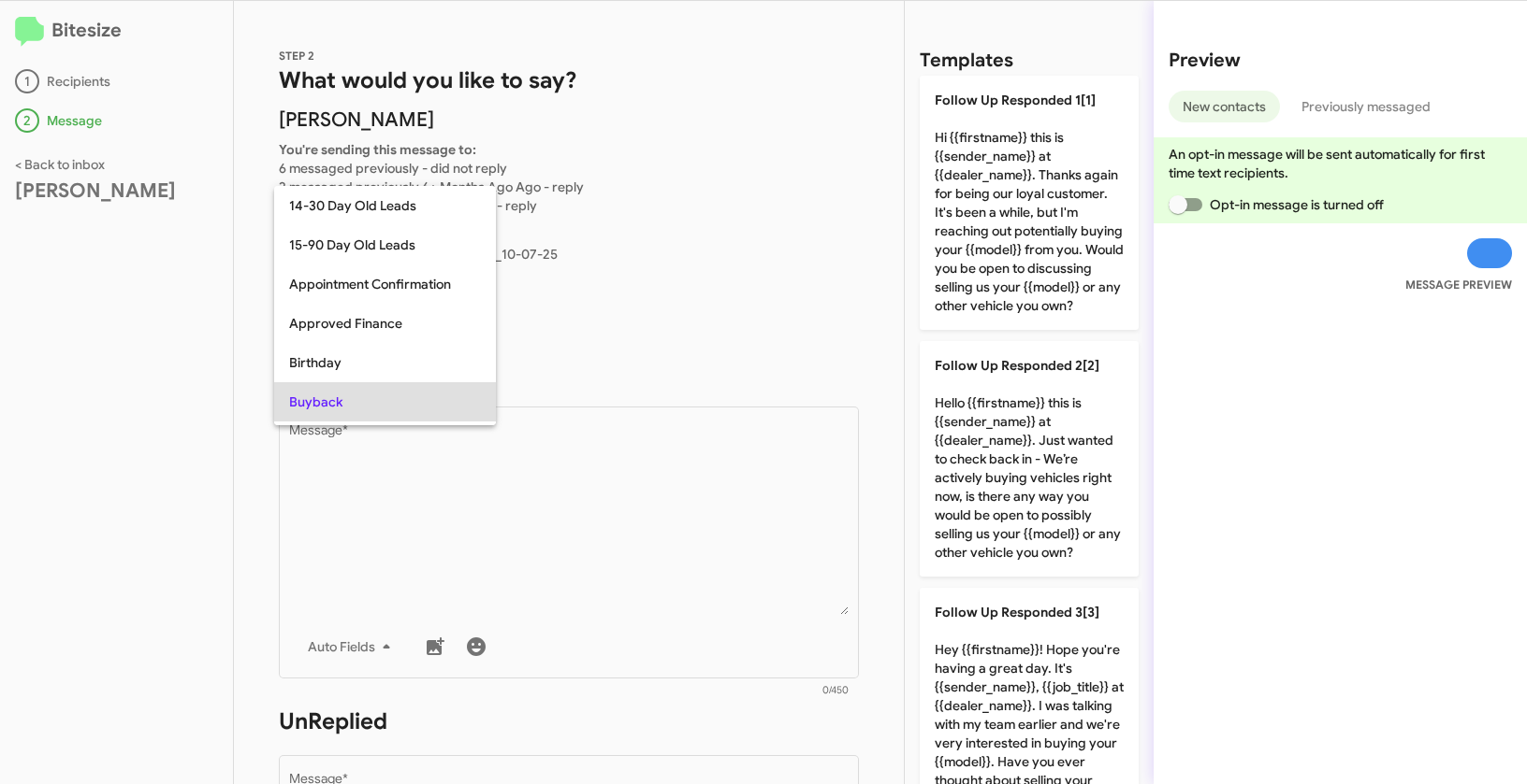
scroll to position [97, 0]
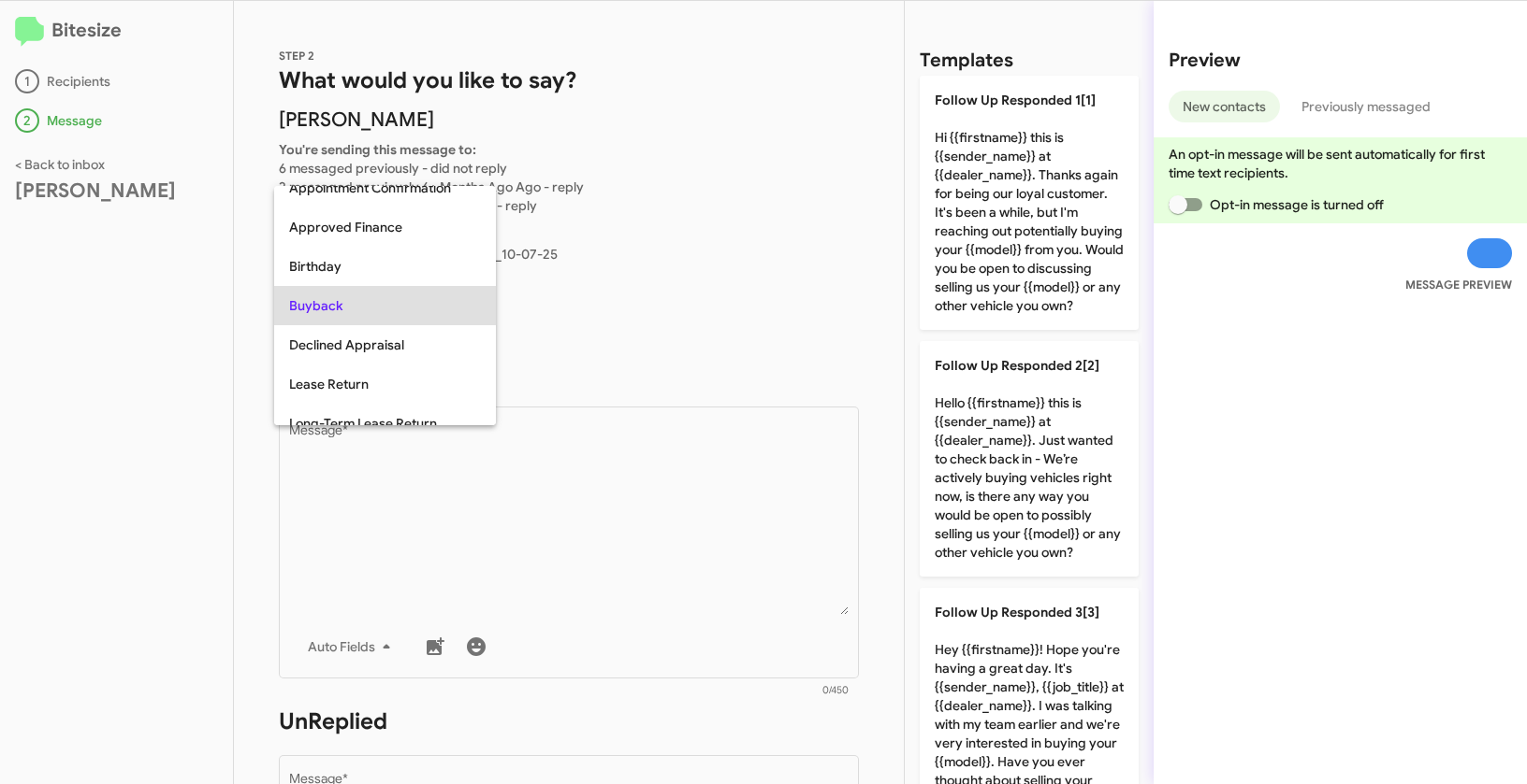
copy span "Buyback"
click at [639, 550] on div at bounding box center [764, 392] width 1527 height 784
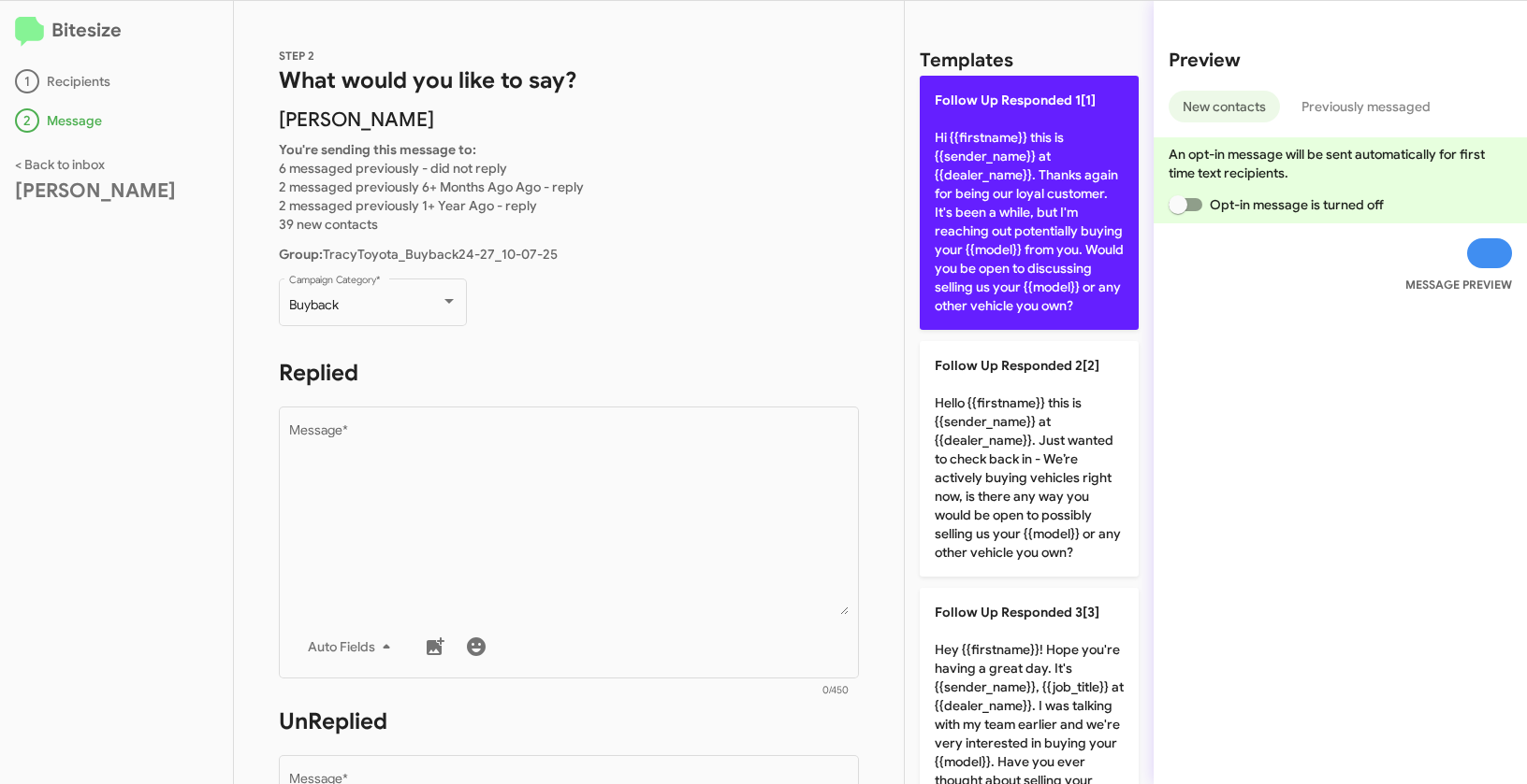
click at [972, 198] on p "Follow Up Responded 1[1] Hi {{firstname}} this is {{sender_name}} at {{dealer_n…" at bounding box center [1028, 203] width 219 height 254
type textarea "Hi {{firstname}} this is {{sender_name}} at {{dealer_name}}. Thanks again for b…"
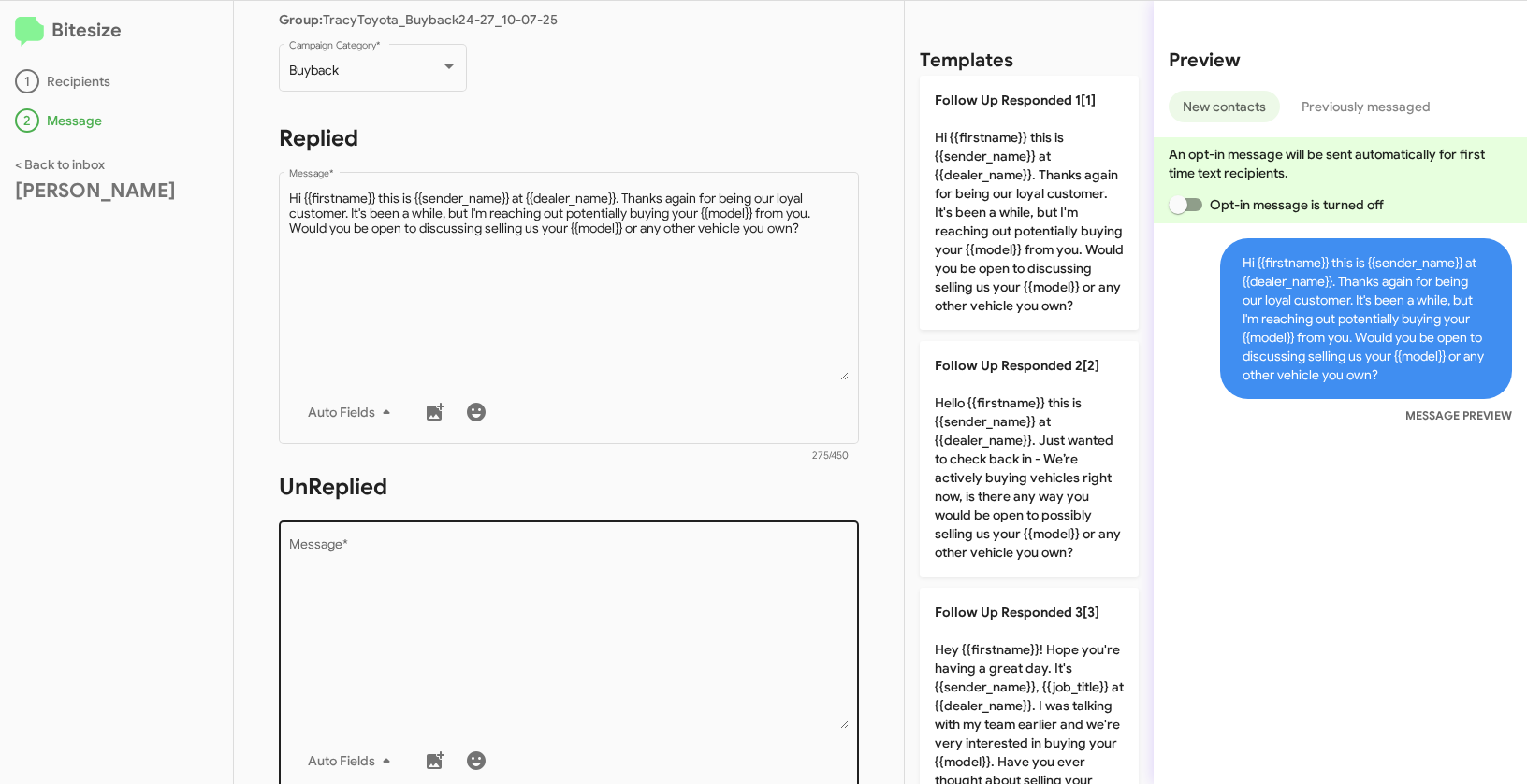
scroll to position [337, 0]
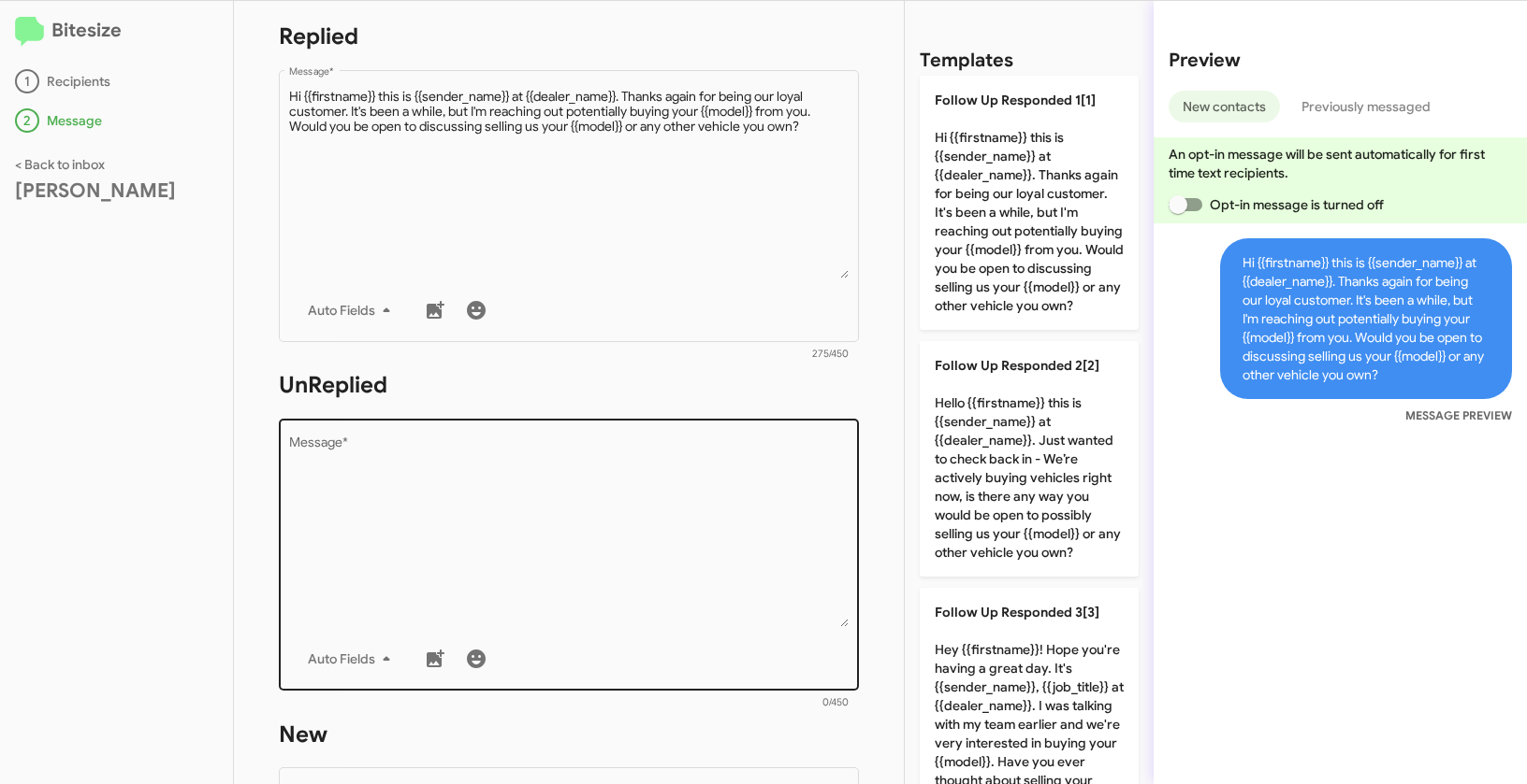
click at [582, 538] on textarea "Message *" at bounding box center [569, 532] width 561 height 191
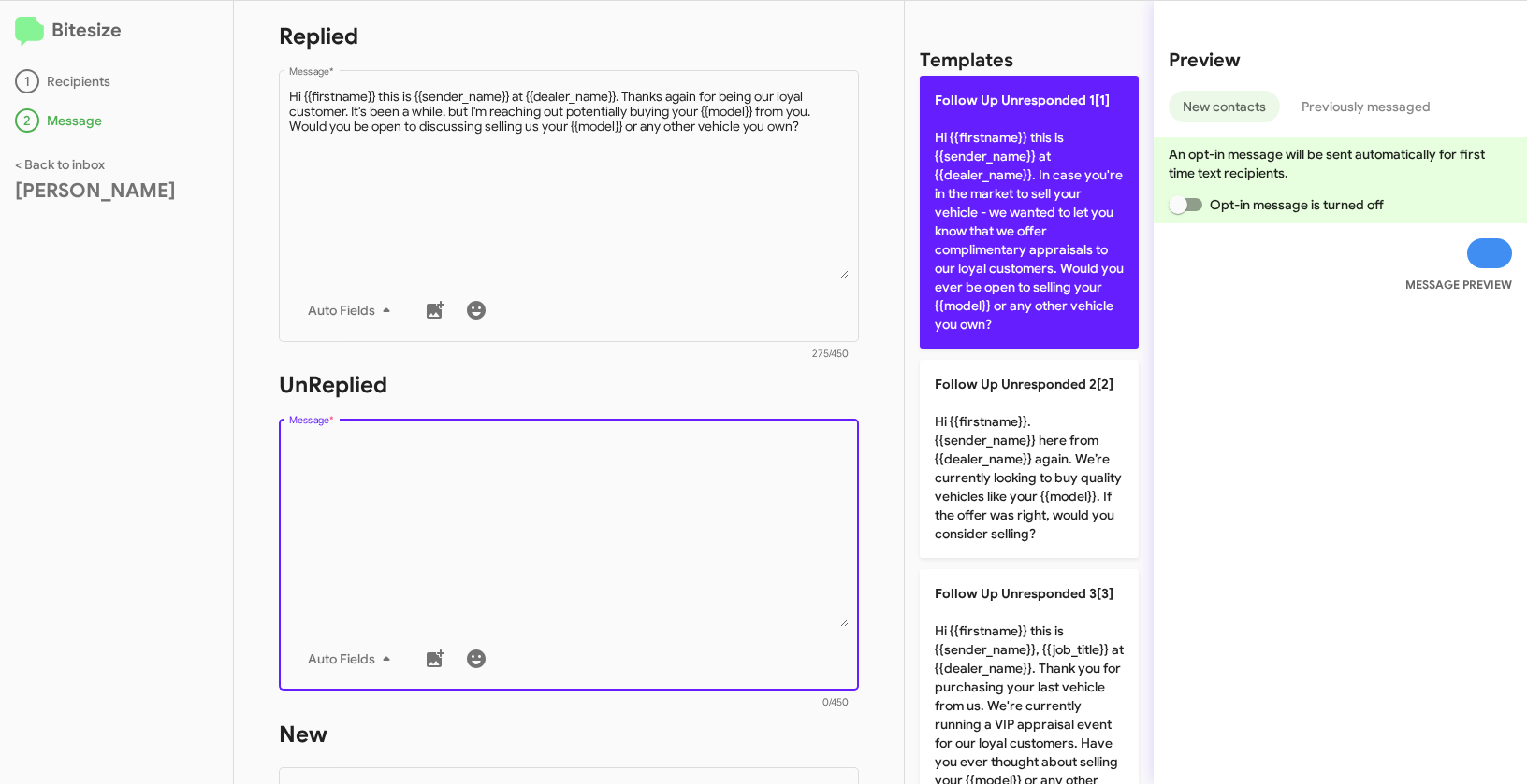
click at [1001, 185] on p "Follow Up Unresponded 1[1] Hi {{firstname}} this is {{sender_name}} at {{dealer…" at bounding box center [1028, 212] width 219 height 273
type textarea "Hi {{firstname}} this is {{sender_name}} at {{dealer_name}}. In case you're in …"
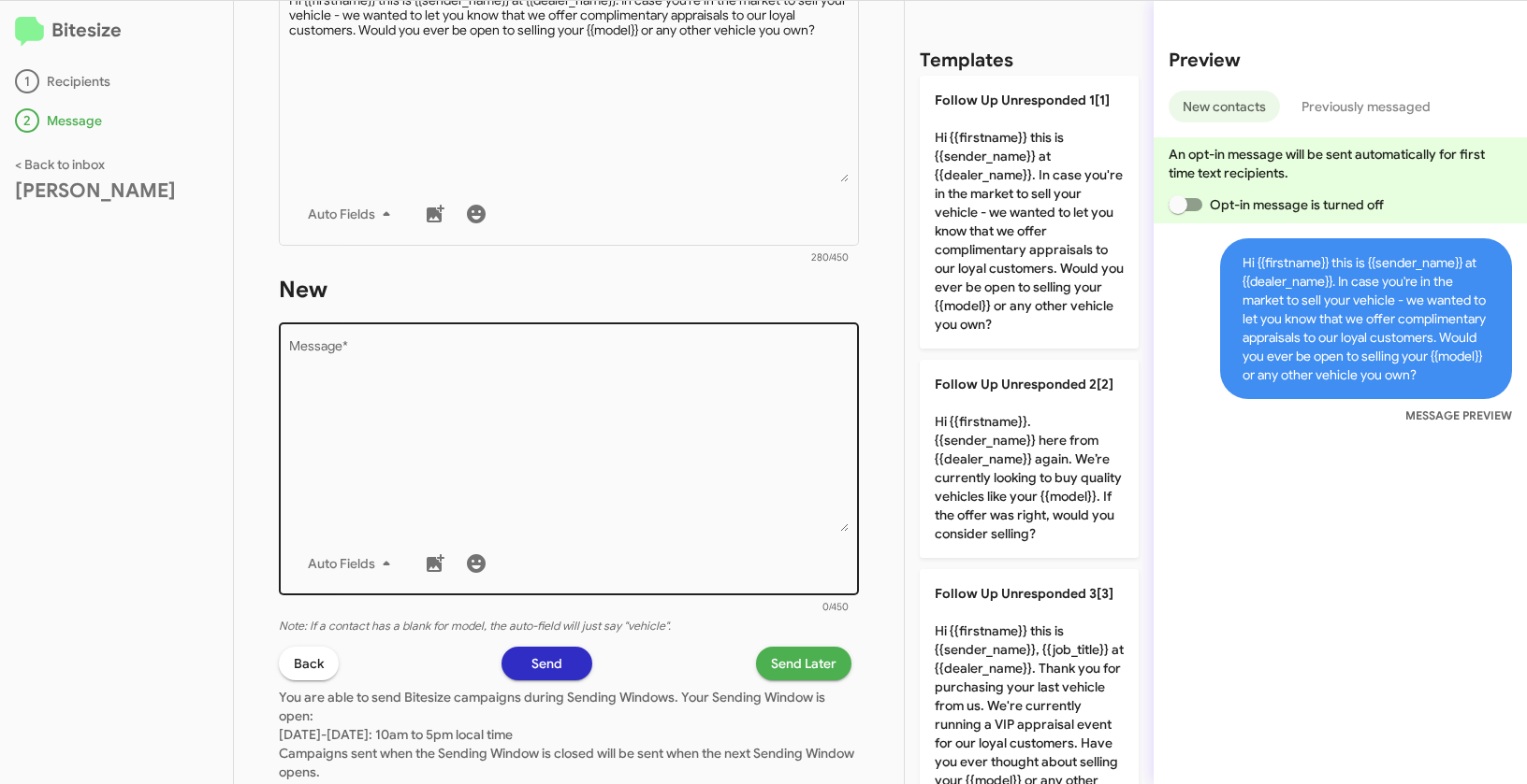
scroll to position [883, 0]
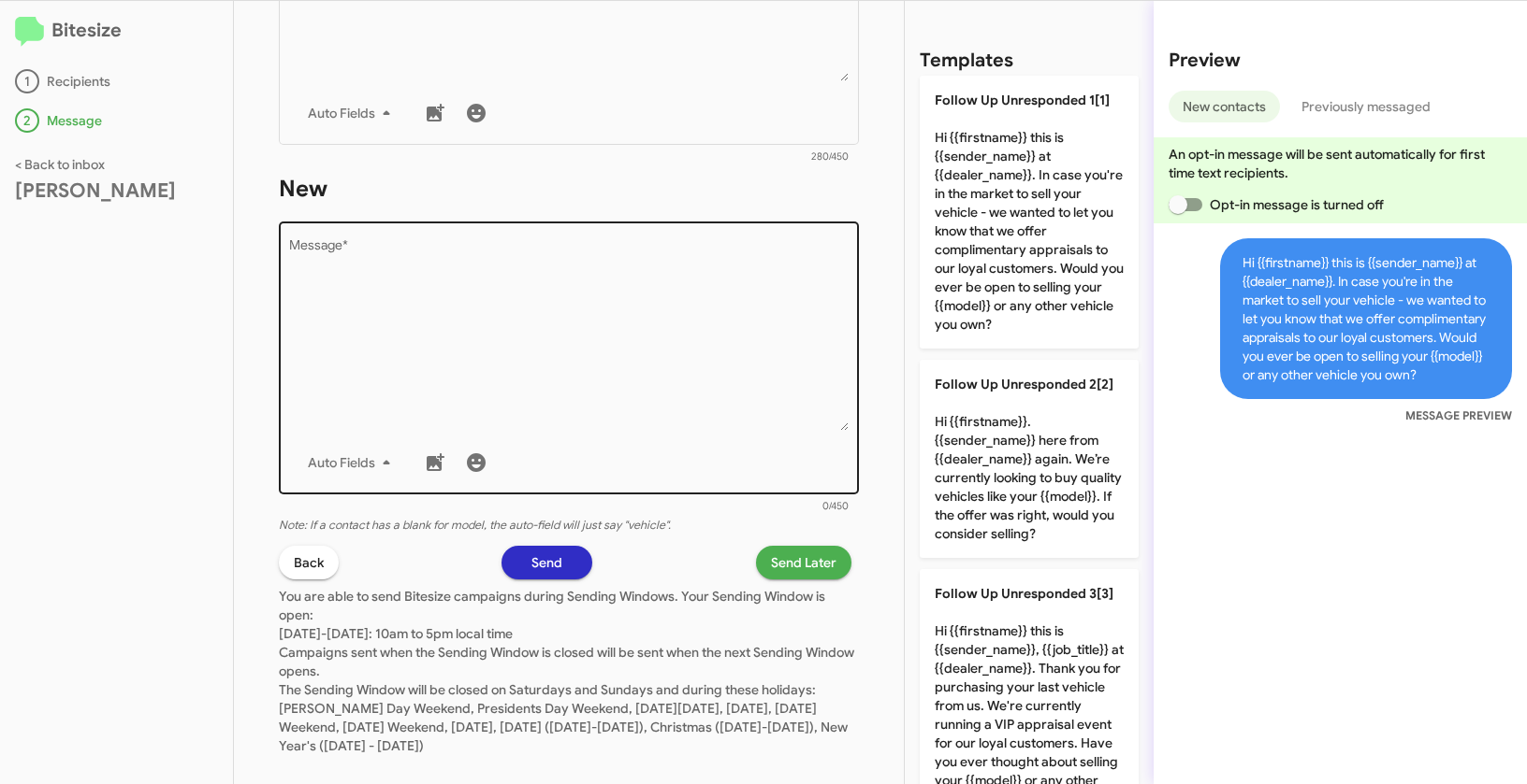
click at [699, 367] on textarea "Message *" at bounding box center [569, 335] width 561 height 191
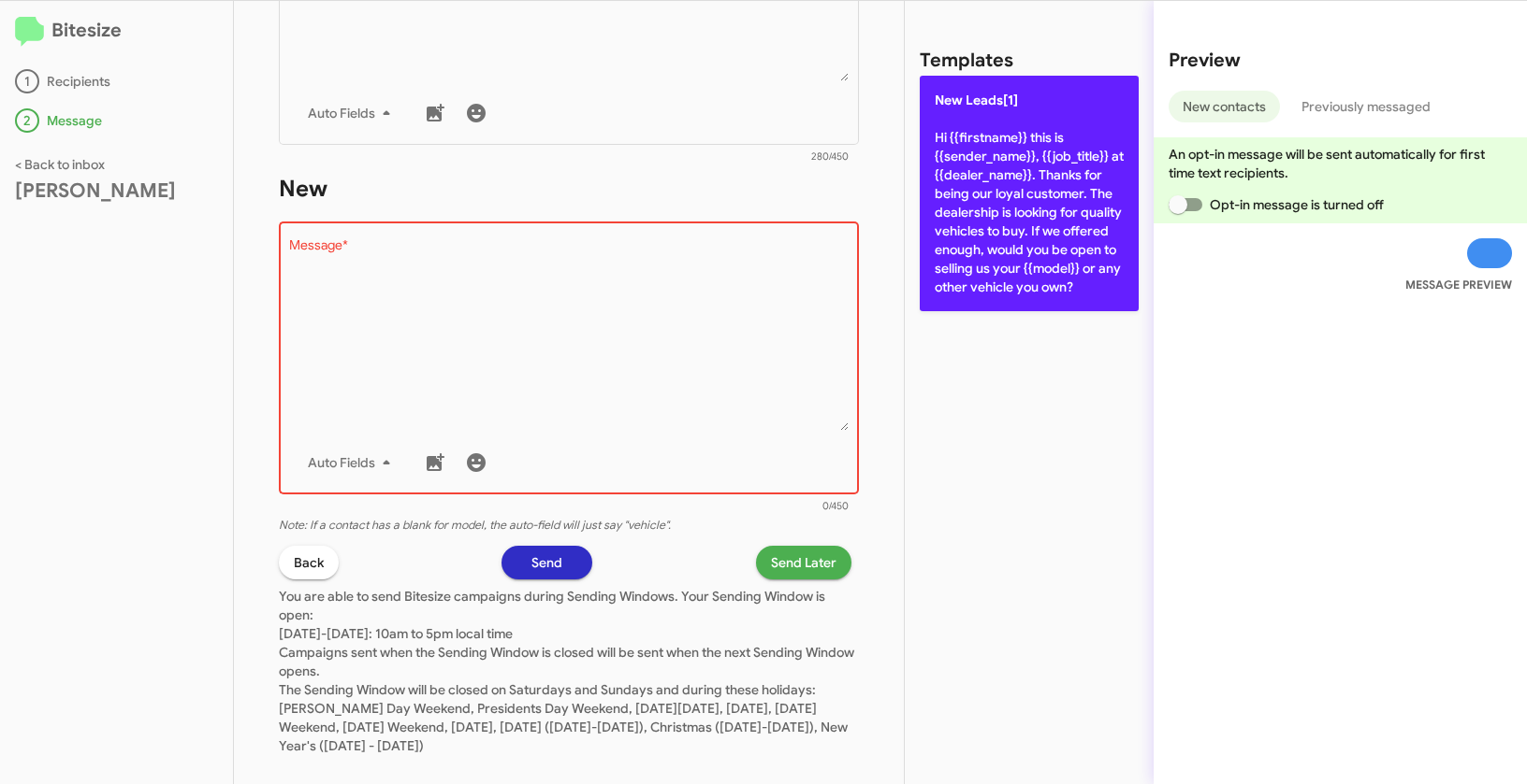
click at [1028, 174] on p "New Leads[1] Hi {{firstname}} this is {{sender_name}}, {{job_title}} at {{deale…" at bounding box center [1028, 193] width 219 height 236
type textarea "Hi {{firstname}} this is {{sender_name}}, {{job_title}} at {{dealer_name}}. Tha…"
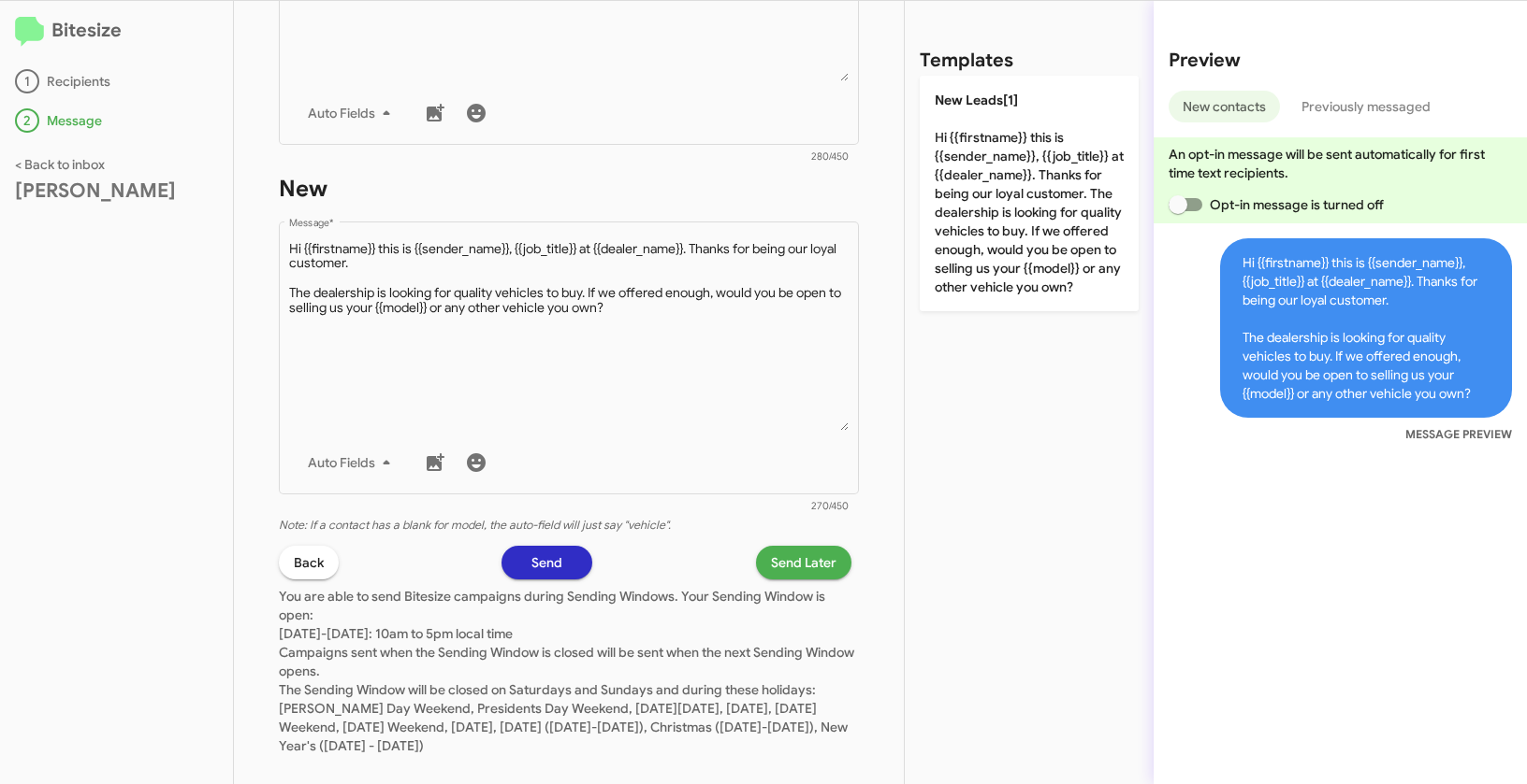
click at [790, 570] on span "Send Later" at bounding box center [803, 563] width 65 height 34
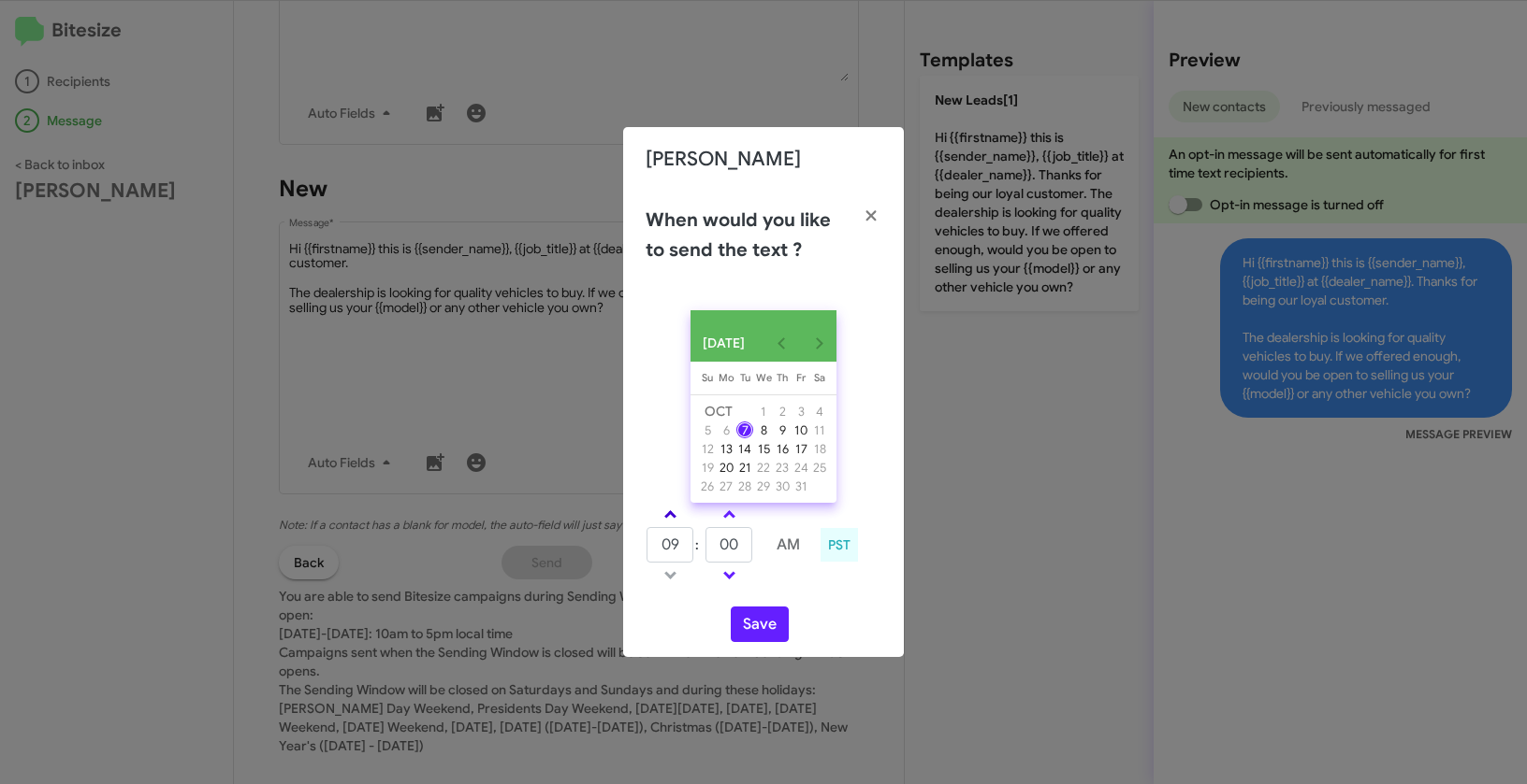
click at [674, 517] on link at bounding box center [670, 515] width 33 height 22
type input "10"
drag, startPoint x: 742, startPoint y: 557, endPoint x: 717, endPoint y: 549, distance: 26.2
click at [717, 549] on input "00" at bounding box center [728, 544] width 46 height 35
type input "02"
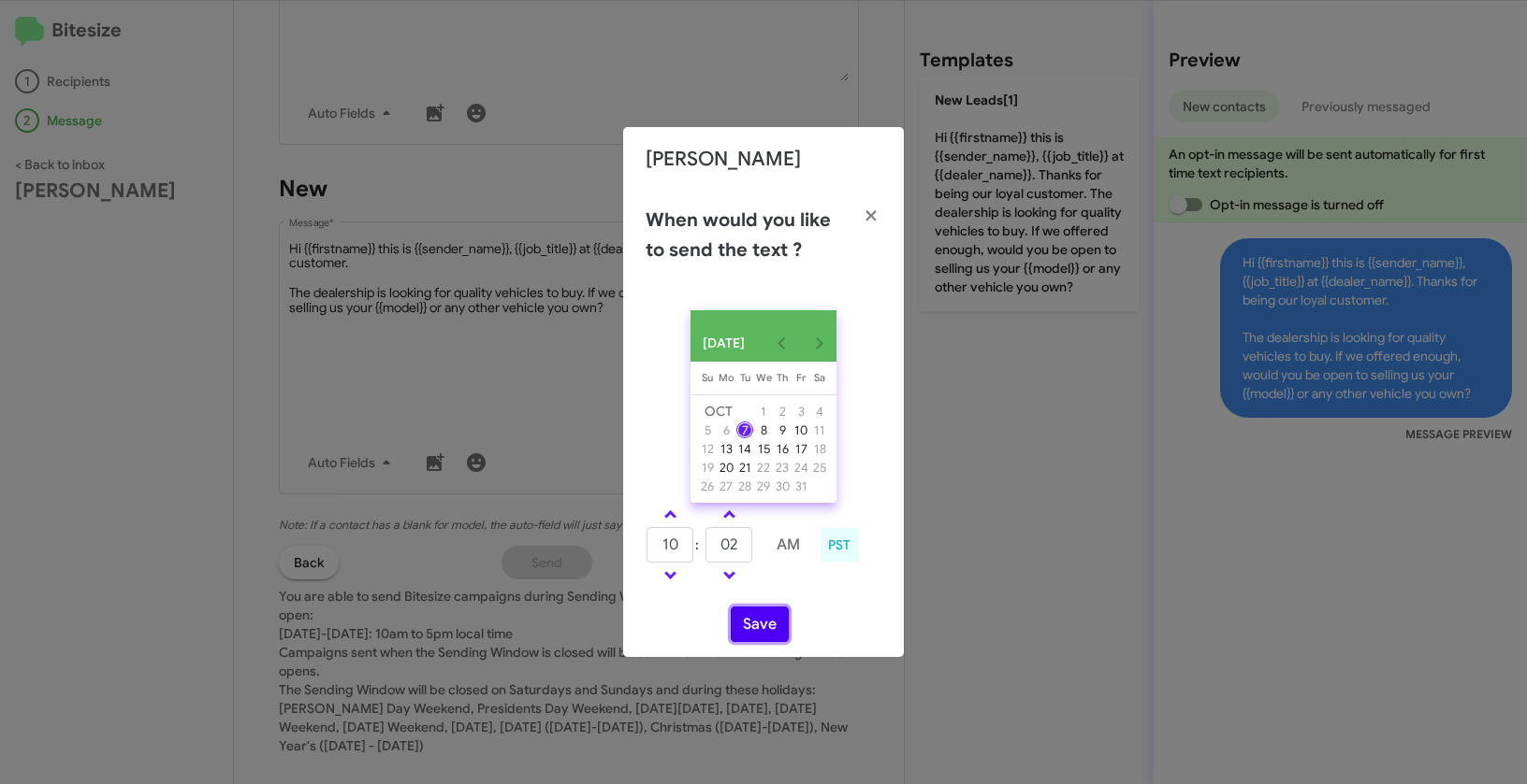
click at [749, 636] on button "Save" at bounding box center [759, 624] width 58 height 35
